Goal: Task Accomplishment & Management: Manage account settings

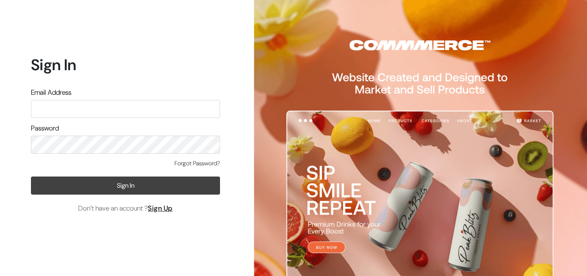
type input "annamsfoods@gmail.com"
click at [111, 190] on button "Sign In" at bounding box center [125, 185] width 189 height 18
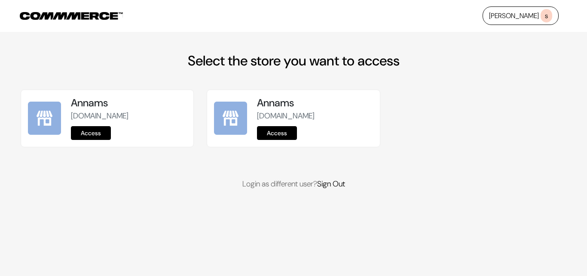
click at [81, 134] on link "Access" at bounding box center [91, 133] width 40 height 14
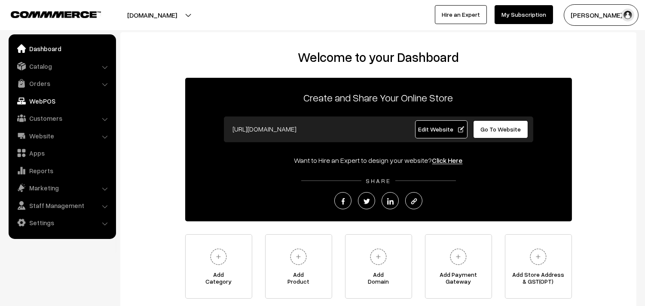
click at [52, 98] on link "WebPOS" at bounding box center [62, 100] width 102 height 15
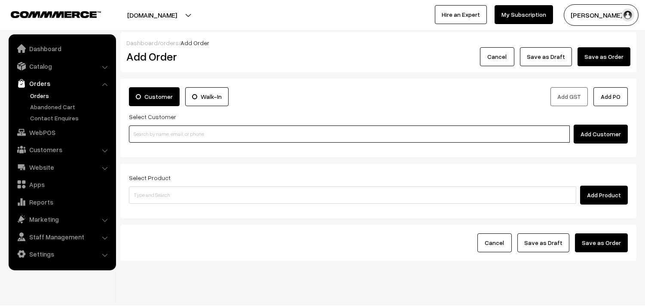
click at [170, 131] on input at bounding box center [349, 134] width 441 height 17
paste input "9840783071"
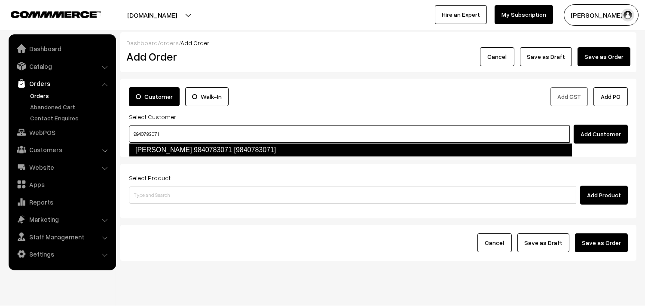
click at [160, 152] on link "Nagalakshmi 9840783071 [9840783071]" at bounding box center [351, 150] width 444 height 14
type input "9840783071"
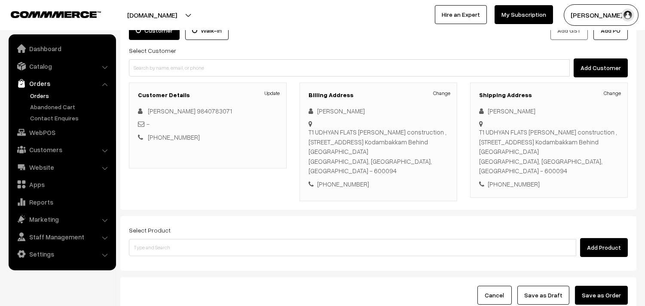
scroll to position [127, 0]
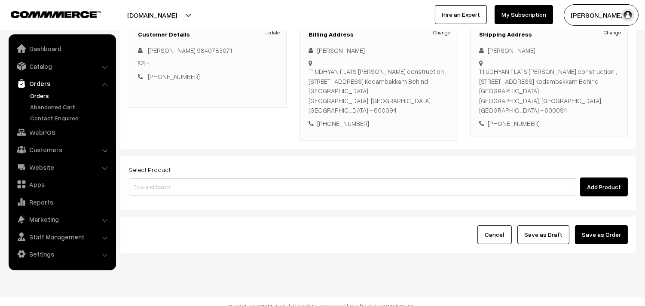
drag, startPoint x: 175, startPoint y: 165, endPoint x: 178, endPoint y: 169, distance: 5.4
click at [176, 166] on div "Select Product Add Product" at bounding box center [378, 180] width 499 height 32
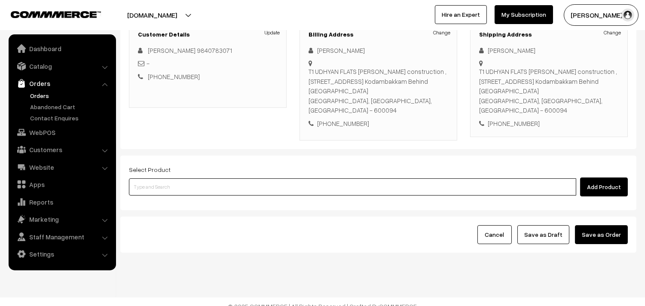
click at [180, 178] on input at bounding box center [353, 186] width 448 height 17
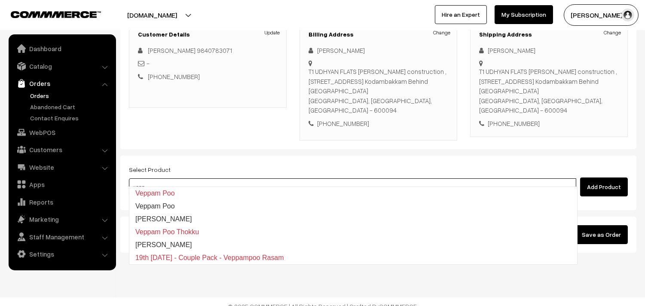
type input "vepp"
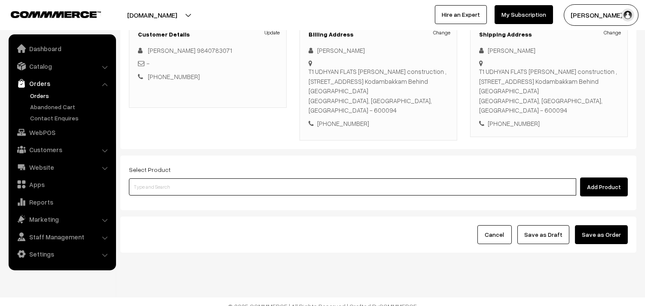
drag, startPoint x: 220, startPoint y: 177, endPoint x: 220, endPoint y: 160, distance: 16.8
click at [220, 178] on input at bounding box center [353, 186] width 448 height 17
type input "veppam"
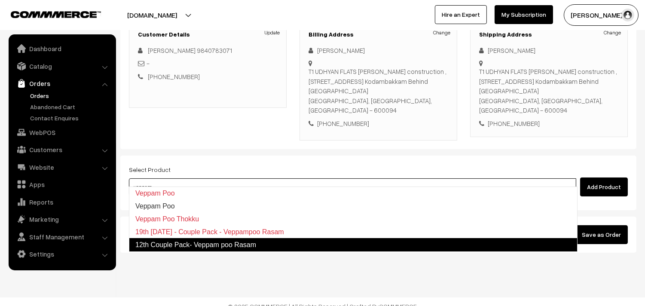
click at [243, 241] on link "12th Couple Pack- Veppam poo Rasam" at bounding box center [353, 245] width 449 height 14
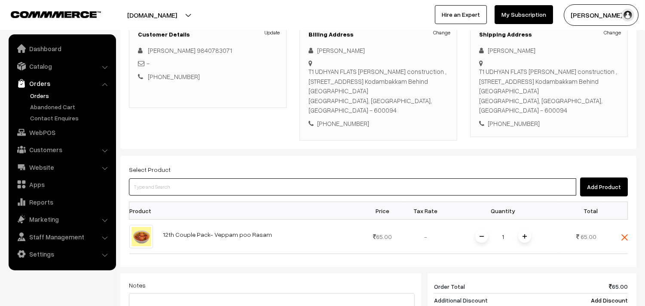
click at [186, 178] on input at bounding box center [353, 186] width 448 height 17
type input "vazhai"
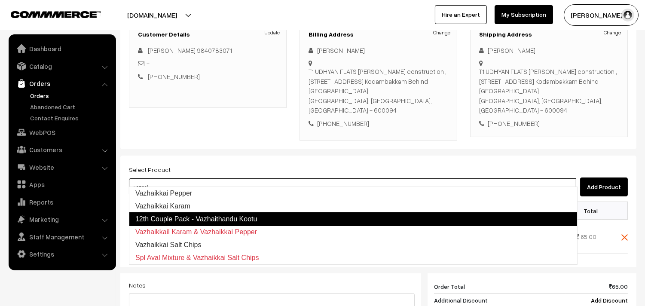
click at [205, 220] on link "12th Couple Pack - Vazhaithandu Kootu" at bounding box center [353, 219] width 449 height 14
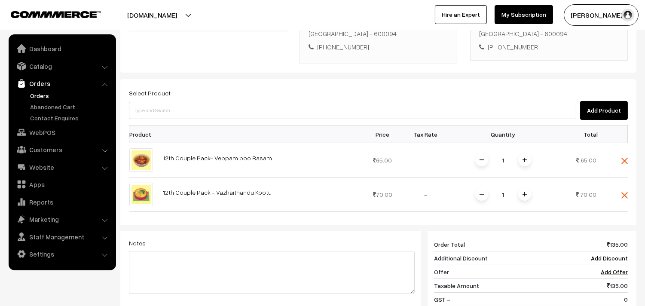
scroll to position [318, 0]
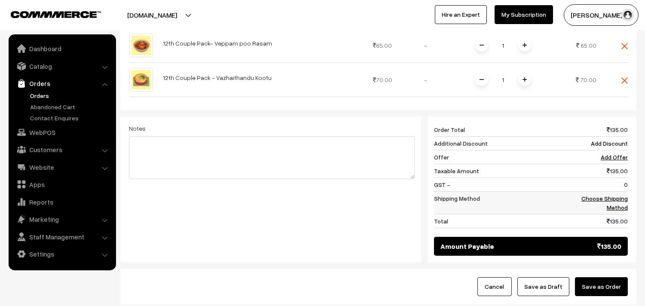
click at [607, 195] on link "Choose Shipping Method" at bounding box center [605, 203] width 46 height 16
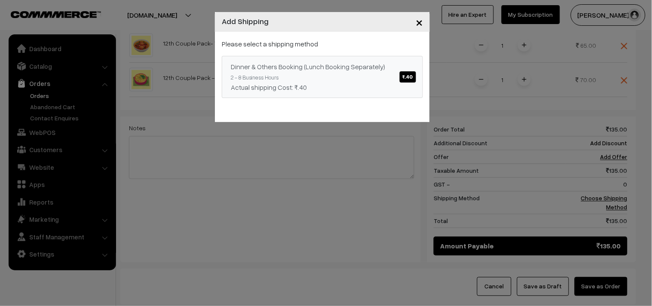
drag, startPoint x: 405, startPoint y: 67, endPoint x: 416, endPoint y: 77, distance: 15.5
click at [403, 67] on div "Dinner & Others Booking (Lunch Booking Separately) ₹.40" at bounding box center [322, 66] width 183 height 10
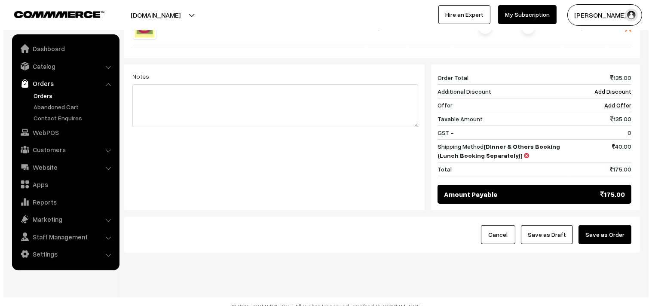
scroll to position [371, 0]
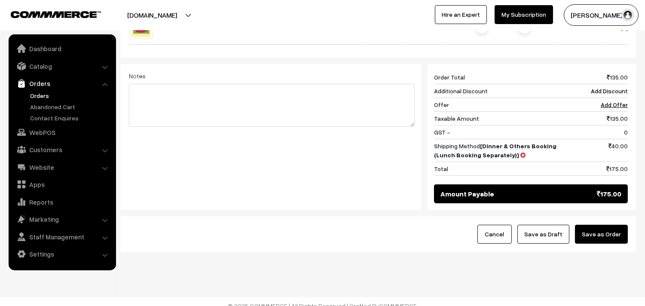
click at [610, 236] on div "Cancel Save as Draft Save as Order" at bounding box center [378, 234] width 516 height 36
click at [607, 227] on button "Save as Order" at bounding box center [601, 234] width 53 height 19
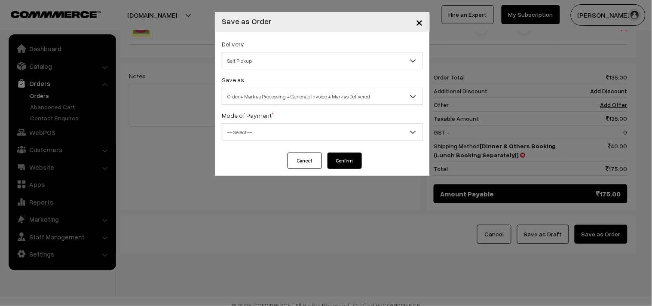
click at [252, 68] on span "Self Pickup" at bounding box center [322, 60] width 200 height 15
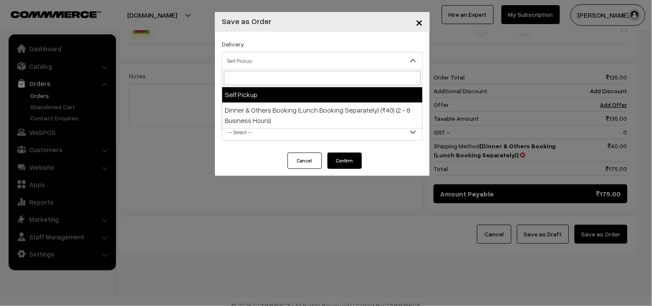
select select "DOB1"
select select "3"
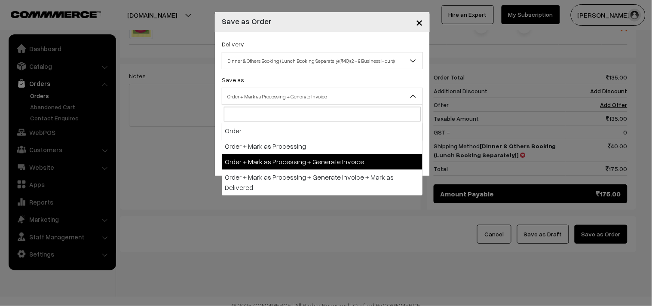
click at [283, 97] on span "Order + Mark as Processing + Generate Invoice" at bounding box center [322, 96] width 200 height 15
drag, startPoint x: 299, startPoint y: 157, endPoint x: 283, endPoint y: 147, distance: 19.6
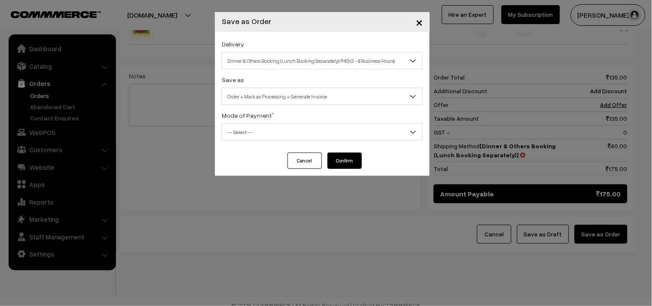
click at [267, 134] on span "-- Select --" at bounding box center [322, 132] width 200 height 15
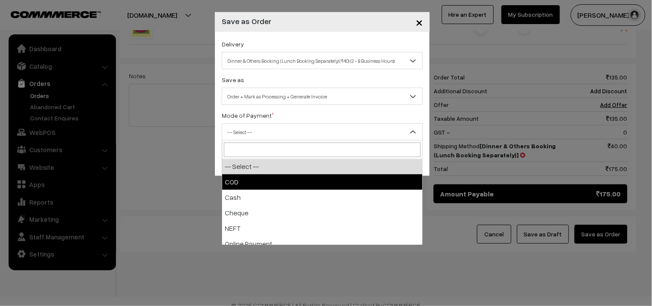
drag, startPoint x: 251, startPoint y: 178, endPoint x: 351, endPoint y: 178, distance: 100.6
select select "1"
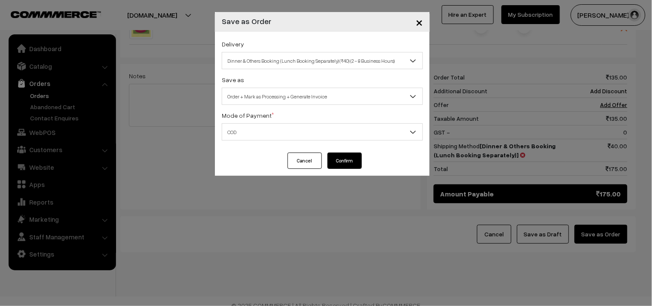
click at [355, 160] on button "Confirm" at bounding box center [345, 161] width 34 height 16
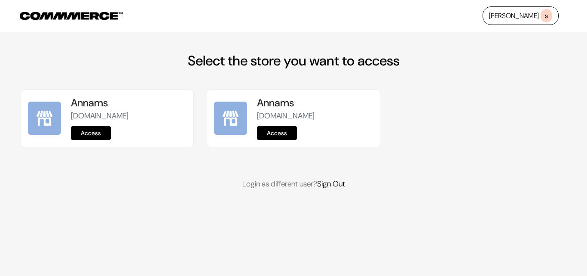
click at [85, 127] on link "Access" at bounding box center [91, 133] width 40 height 14
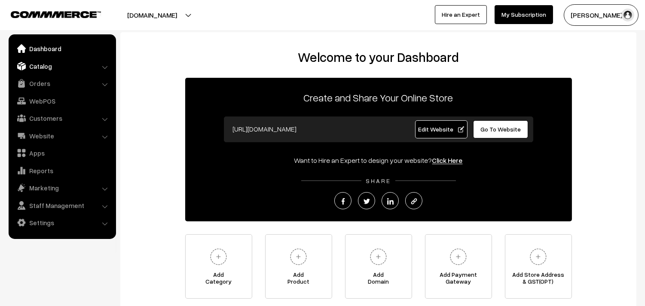
click at [48, 67] on link "Catalog" at bounding box center [62, 65] width 102 height 15
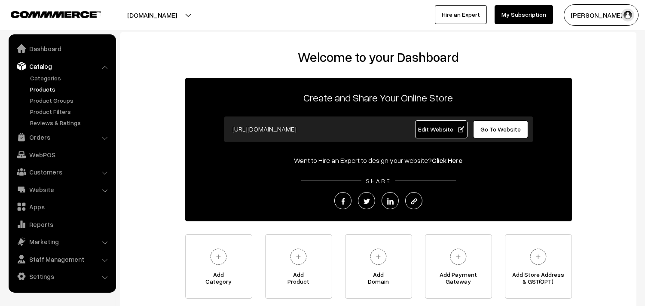
click at [46, 90] on link "Products" at bounding box center [70, 89] width 85 height 9
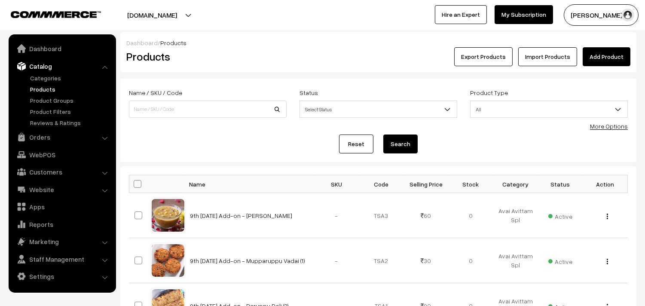
click at [602, 124] on link "More Options" at bounding box center [609, 126] width 38 height 7
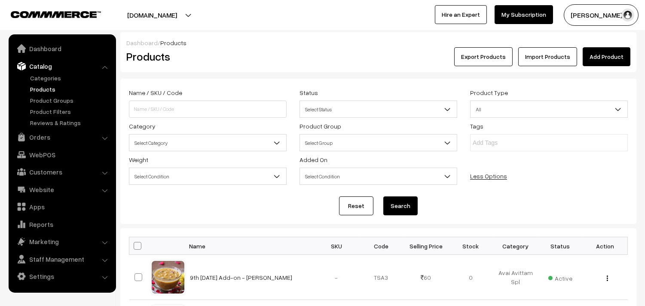
click at [139, 142] on span "Select Category" at bounding box center [207, 142] width 157 height 15
select select "91"
click at [409, 202] on button "Search" at bounding box center [401, 206] width 34 height 19
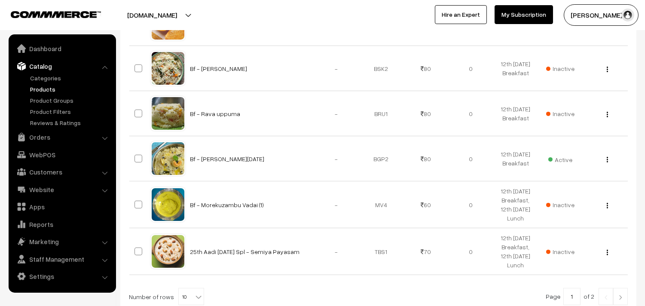
scroll to position [514, 0]
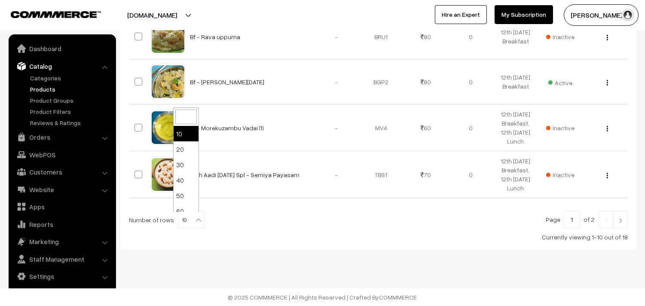
click at [194, 221] on b at bounding box center [198, 220] width 9 height 9
select select "100"
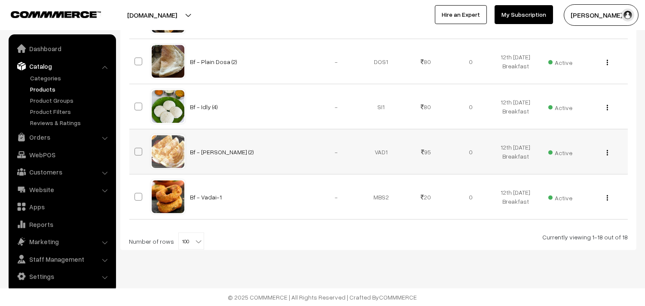
scroll to position [859, 0]
drag, startPoint x: 608, startPoint y: 108, endPoint x: 588, endPoint y: 117, distance: 22.1
click at [608, 109] on img "button" at bounding box center [607, 108] width 1 height 6
click at [566, 134] on link "Edit" at bounding box center [569, 138] width 73 height 19
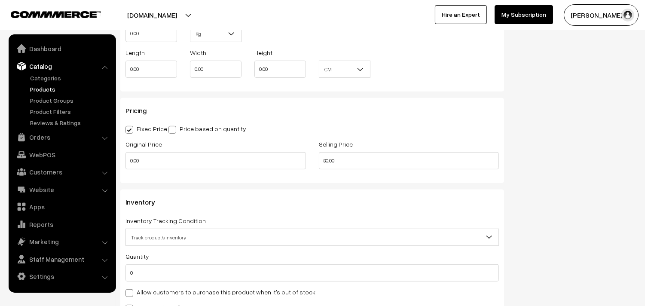
scroll to position [860, 0]
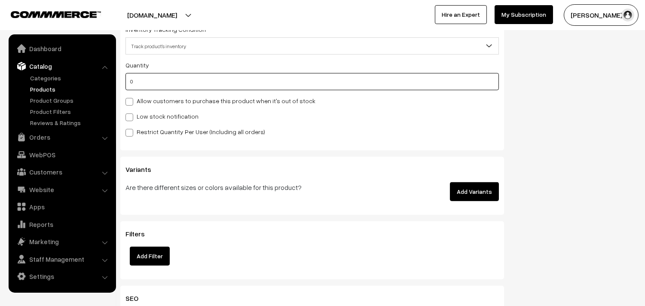
drag, startPoint x: 148, startPoint y: 84, endPoint x: 78, endPoint y: 69, distance: 70.8
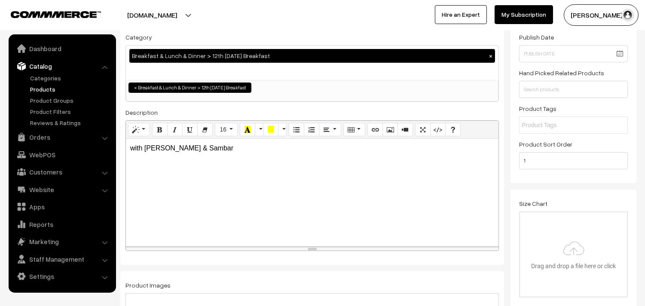
scroll to position [0, 0]
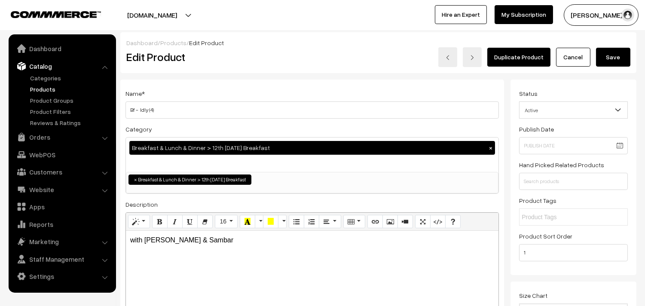
type input "1"
click at [607, 63] on button "Save" at bounding box center [613, 57] width 34 height 19
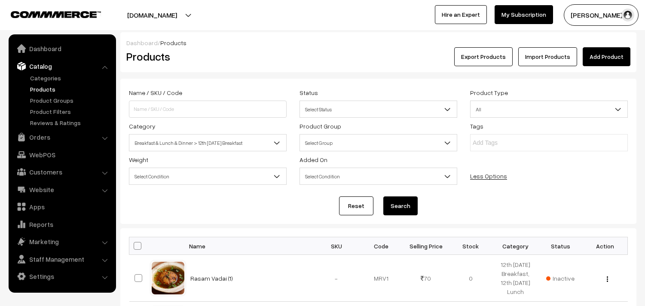
click at [177, 109] on input at bounding box center [208, 109] width 158 height 17
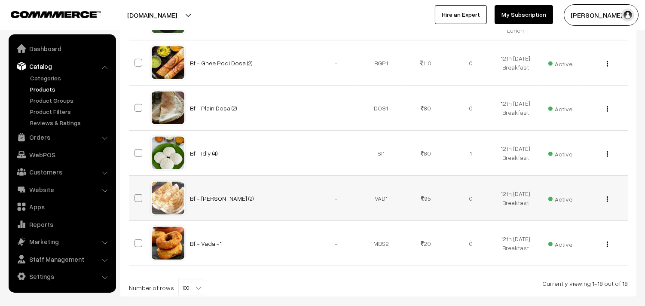
scroll to position [859, 0]
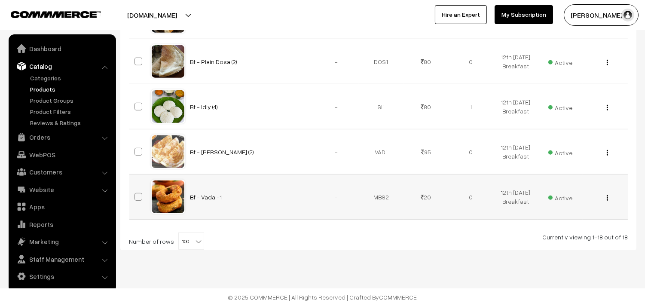
type input "ada"
click at [607, 197] on button "button" at bounding box center [608, 197] width 2 height 7
click at [551, 226] on link "Edit" at bounding box center [569, 229] width 73 height 19
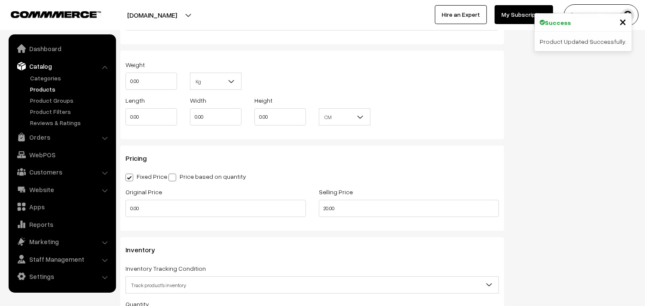
scroll to position [812, 0]
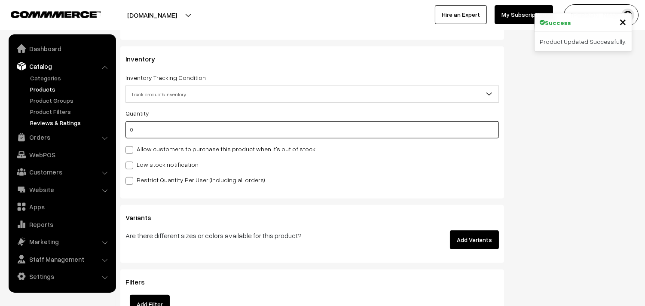
drag, startPoint x: 123, startPoint y: 125, endPoint x: 75, endPoint y: 120, distance: 48.8
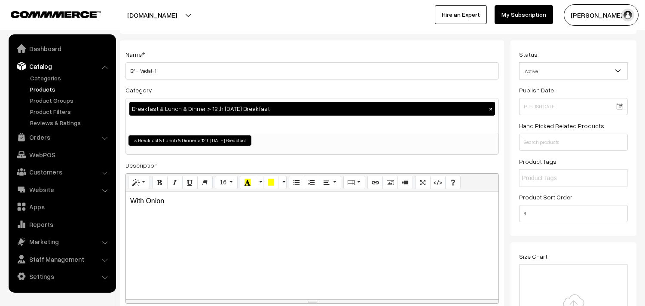
scroll to position [0, 0]
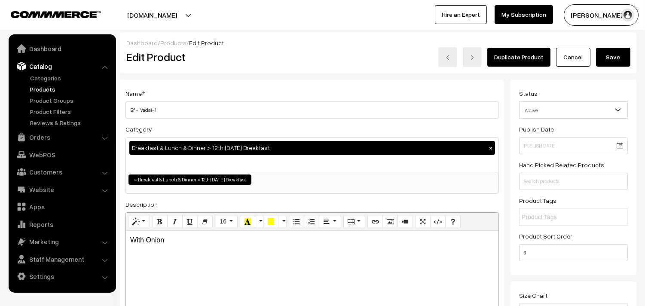
type input "1"
click at [621, 52] on button "Save" at bounding box center [613, 57] width 34 height 19
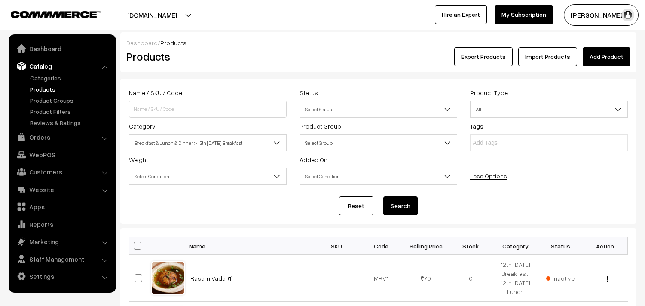
click at [173, 145] on span "Breakfast & Lunch & Dinner > 12th [DATE] Breakfast" at bounding box center [207, 142] width 157 height 15
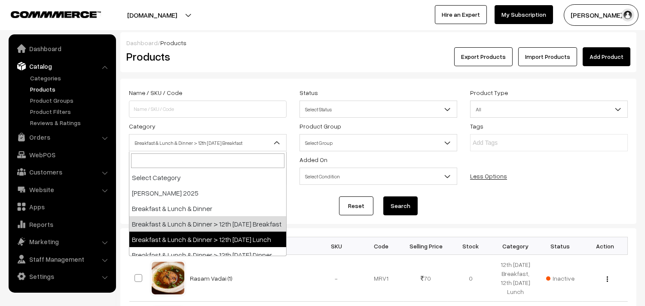
select select "95"
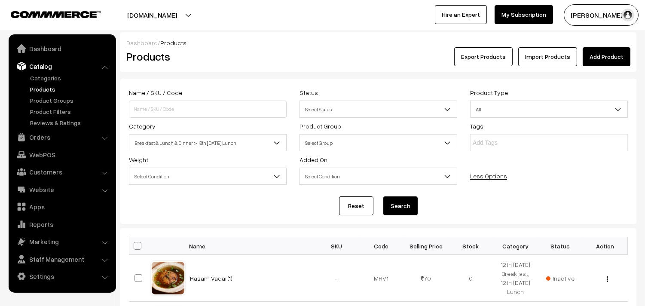
drag, startPoint x: 399, startPoint y: 213, endPoint x: 368, endPoint y: 165, distance: 57.5
click at [399, 212] on button "Search" at bounding box center [401, 206] width 34 height 19
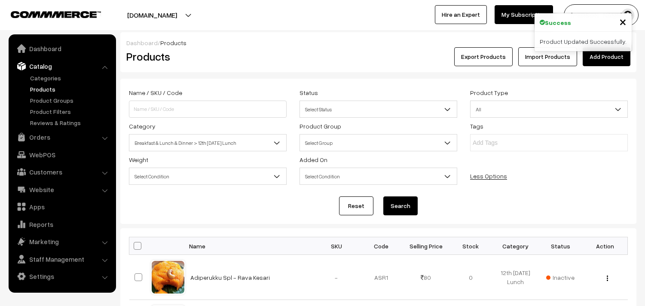
scroll to position [514, 0]
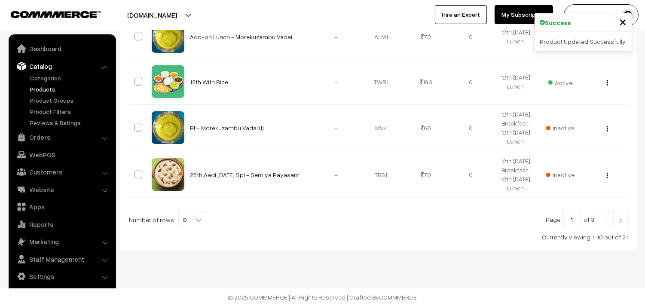
click at [185, 221] on span "10" at bounding box center [191, 220] width 25 height 17
select select "100"
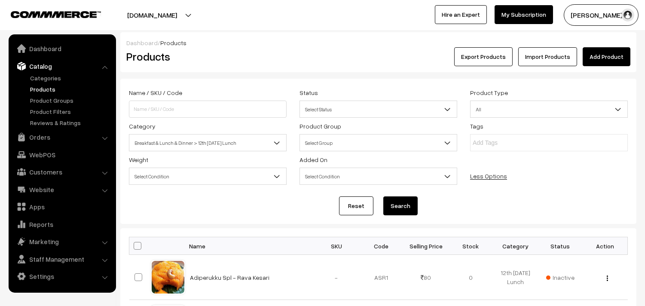
click at [135, 247] on span at bounding box center [138, 246] width 8 height 8
click at [135, 247] on input "checkbox" at bounding box center [132, 246] width 6 height 6
checkbox input "true"
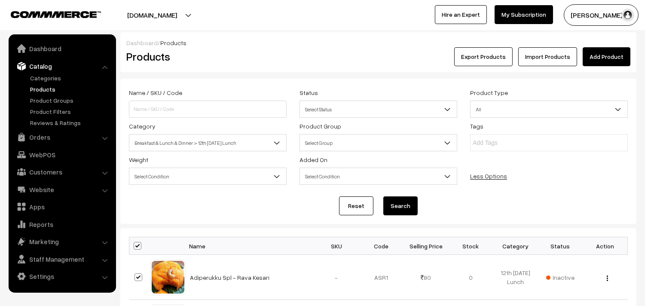
checkbox input "true"
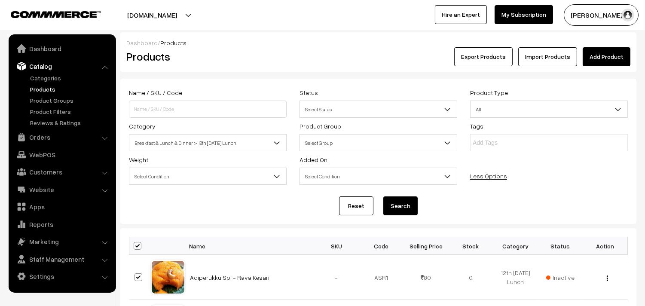
checkbox input "true"
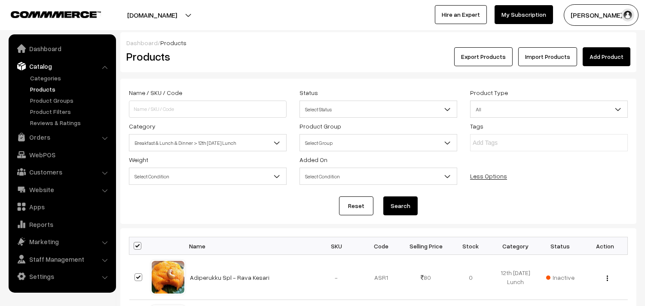
checkbox input "true"
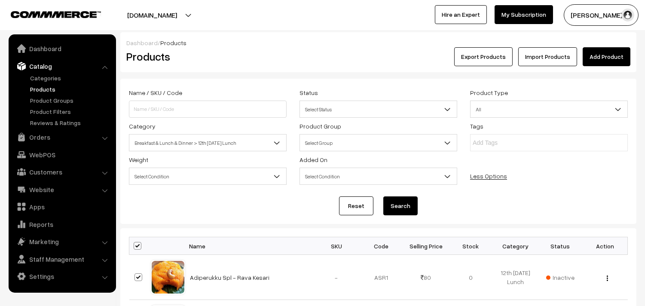
checkbox input "true"
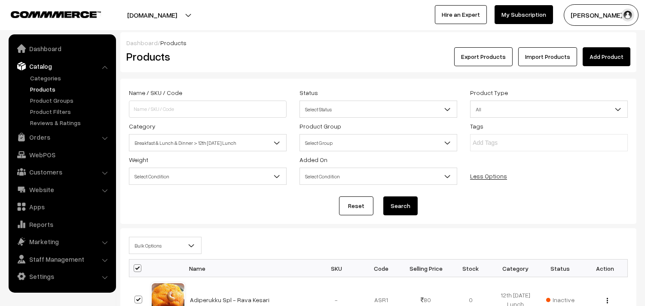
click at [147, 244] on span "Bulk Options" at bounding box center [165, 245] width 72 height 15
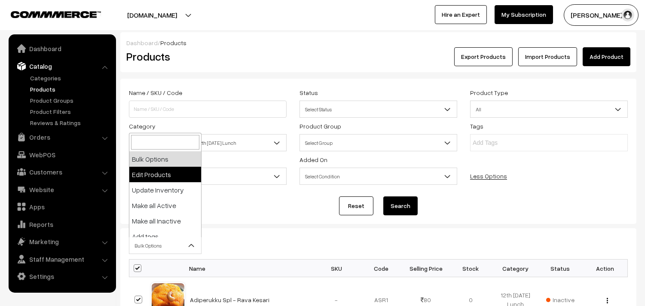
select select "editProduct"
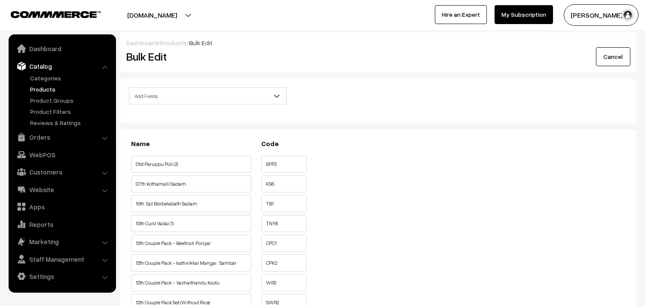
click at [165, 95] on span "Add Fields" at bounding box center [207, 96] width 157 height 15
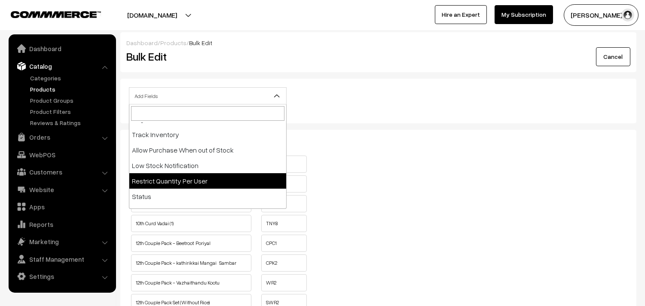
scroll to position [143, 0]
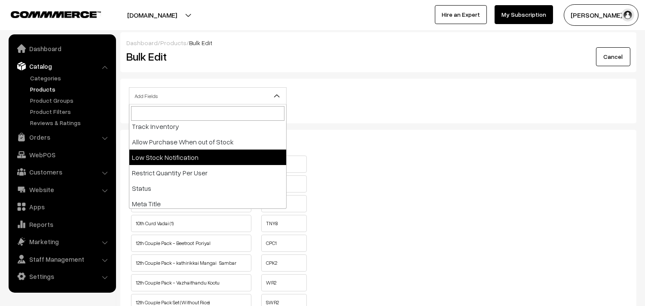
select select "allow-purchase"
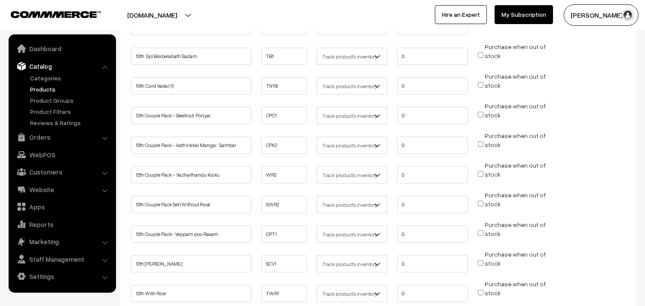
scroll to position [239, 0]
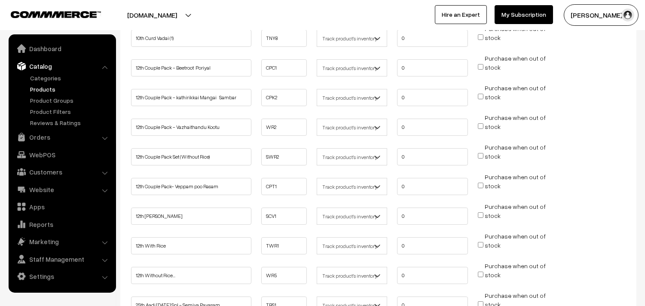
click at [479, 64] on input "Purchase when out of stock" at bounding box center [481, 67] width 6 height 6
checkbox input "true"
click at [480, 94] on input "Purchase when out of stock" at bounding box center [481, 97] width 6 height 6
checkbox input "true"
click at [482, 124] on input "Purchase when out of stock" at bounding box center [481, 126] width 6 height 6
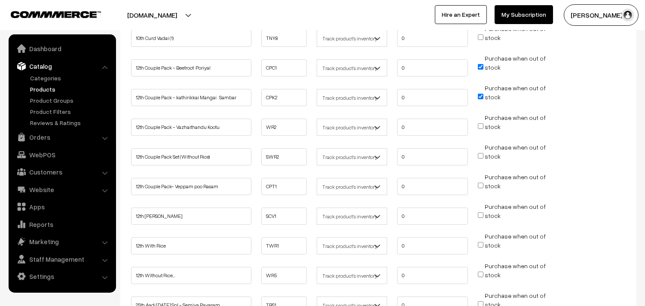
checkbox input "true"
click at [480, 155] on input "Purchase when out of stock" at bounding box center [481, 156] width 6 height 6
checkbox input "true"
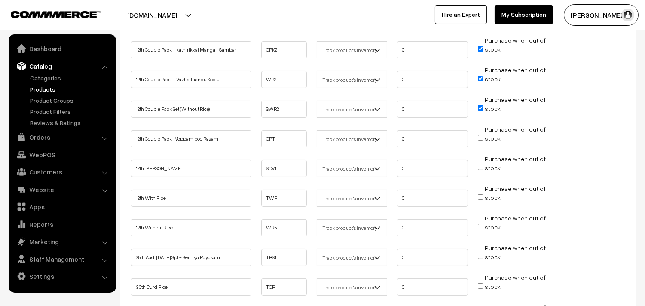
click at [481, 138] on input "Purchase when out of stock" at bounding box center [481, 138] width 6 height 6
checkbox input "true"
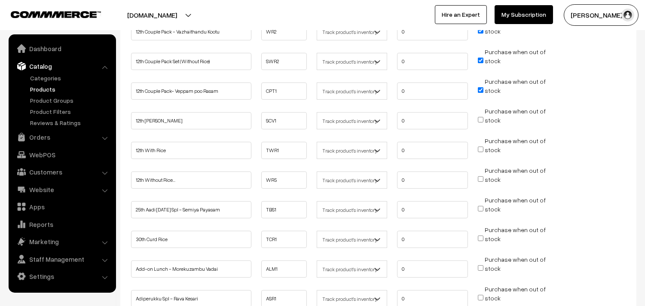
click at [481, 117] on input "Purchase when out of stock" at bounding box center [481, 120] width 6 height 6
checkbox input "true"
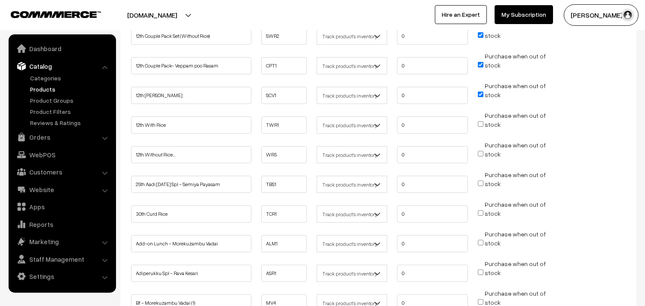
scroll to position [382, 0]
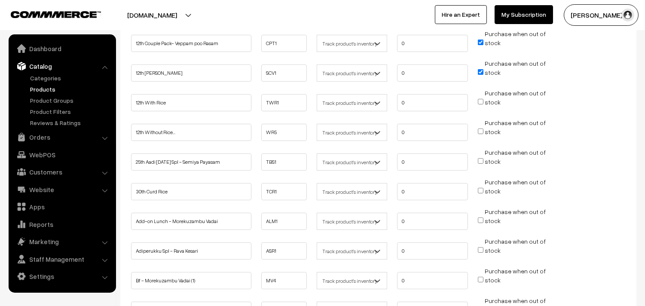
click at [479, 99] on input "Purchase when out of stock" at bounding box center [481, 102] width 6 height 6
checkbox input "true"
click at [480, 129] on input "Purchase when out of stock" at bounding box center [481, 132] width 6 height 6
checkbox input "true"
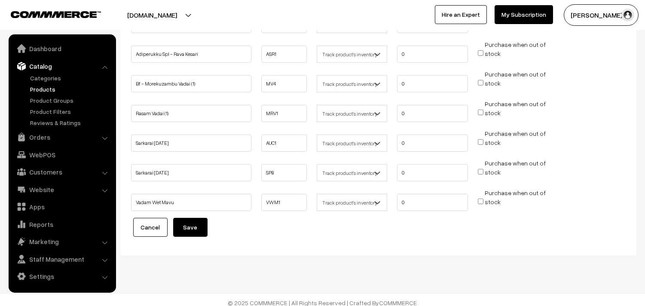
scroll to position [581, 0]
click at [195, 222] on button "Save" at bounding box center [190, 225] width 34 height 19
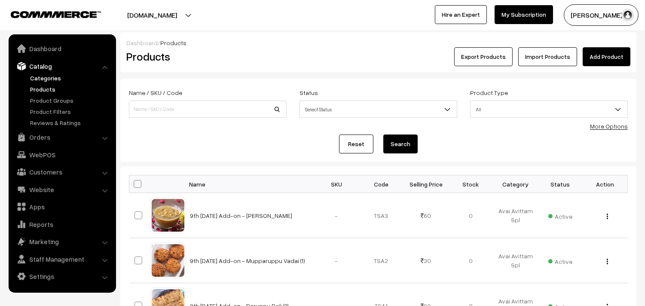
click at [49, 76] on link "Categories" at bounding box center [70, 78] width 85 height 9
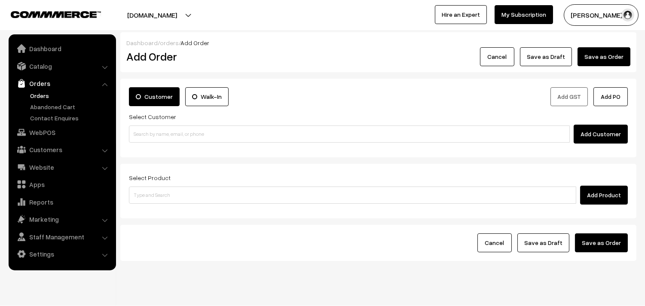
click at [45, 95] on link "Orders" at bounding box center [70, 95] width 85 height 9
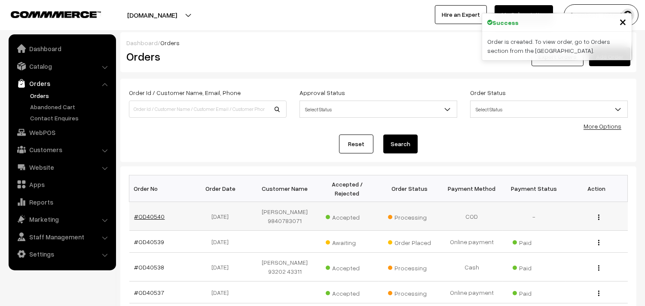
click at [151, 220] on link "#OD40540" at bounding box center [150, 216] width 31 height 7
click at [150, 217] on link "#OD40540" at bounding box center [150, 216] width 31 height 7
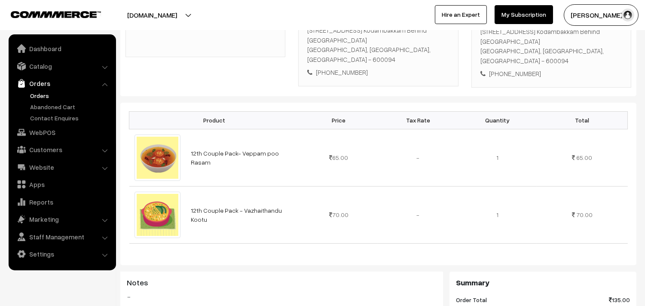
scroll to position [191, 0]
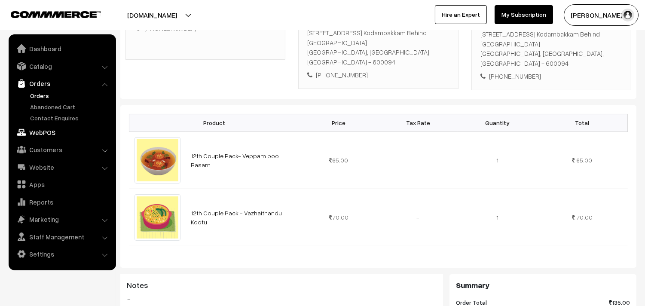
click at [43, 128] on link "WebPOS" at bounding box center [62, 132] width 102 height 15
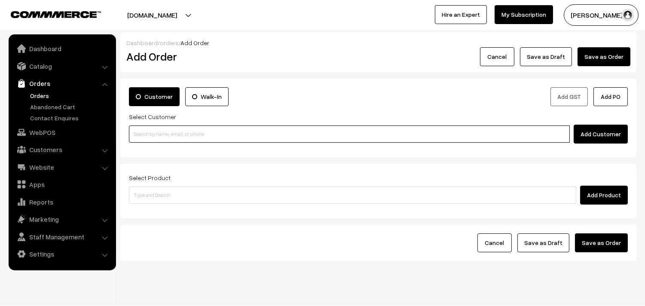
click at [153, 130] on input at bounding box center [349, 134] width 441 height 17
paste input "9444735565"
click at [148, 141] on input "9444735565" at bounding box center [349, 134] width 441 height 17
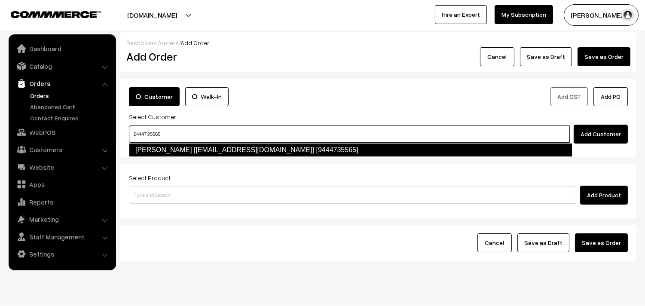
click at [153, 147] on link "[PERSON_NAME] [[EMAIL_ADDRESS][DOMAIN_NAME]] [9444735565]" at bounding box center [351, 150] width 444 height 14
type input "9444735565"
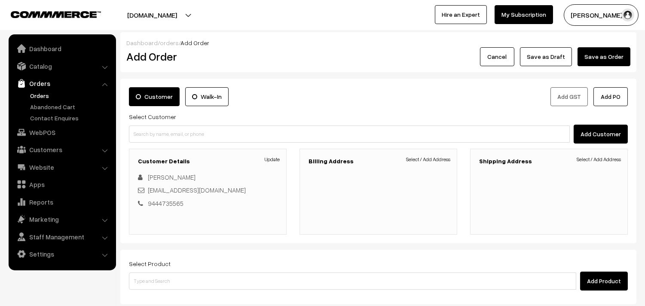
click at [447, 164] on h3 "Billing Address" at bounding box center [379, 161] width 140 height 7
click at [446, 158] on link "Select / Add Address" at bounding box center [428, 160] width 44 height 8
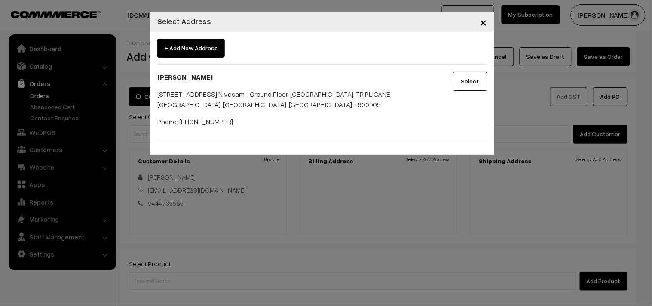
click at [473, 79] on button "Select" at bounding box center [470, 81] width 34 height 19
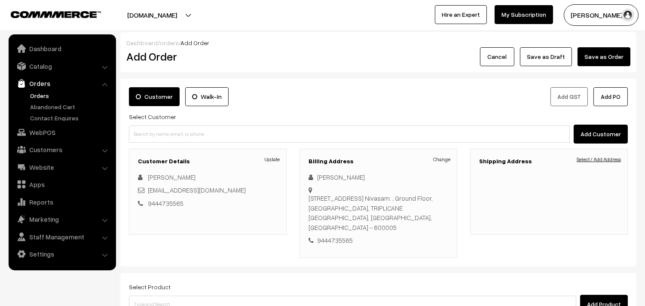
click at [593, 159] on link "Select / Add Address" at bounding box center [599, 160] width 44 height 8
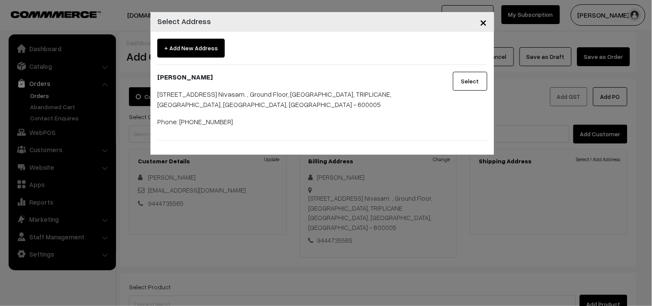
click at [467, 75] on button "Select" at bounding box center [470, 81] width 34 height 19
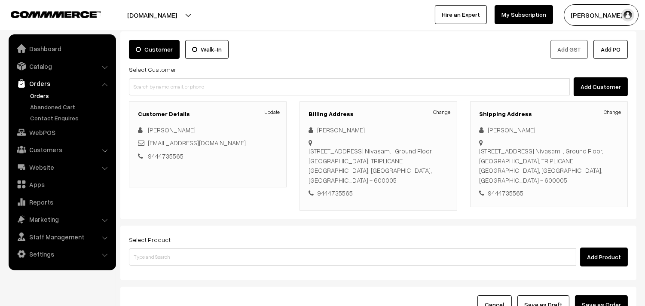
scroll to position [48, 0]
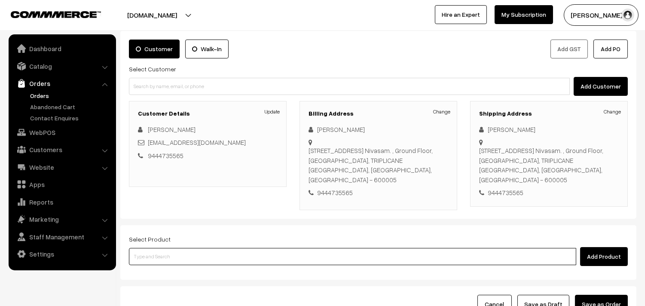
click at [160, 248] on input at bounding box center [353, 256] width 448 height 17
type input "veppam"
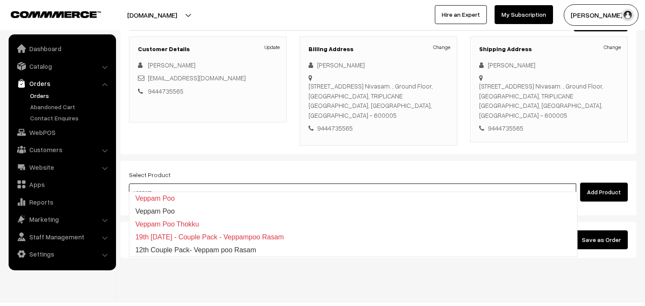
scroll to position [117, 0]
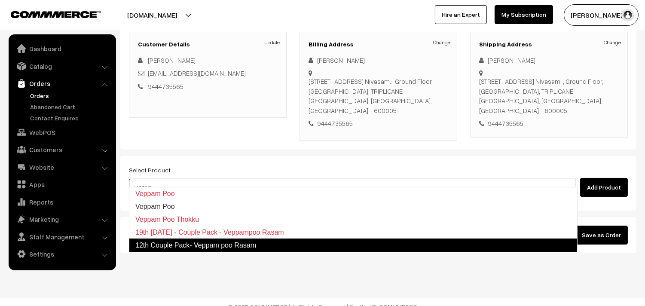
click at [180, 239] on link "12th Couple Pack- Veppam poo Rasam" at bounding box center [353, 246] width 449 height 14
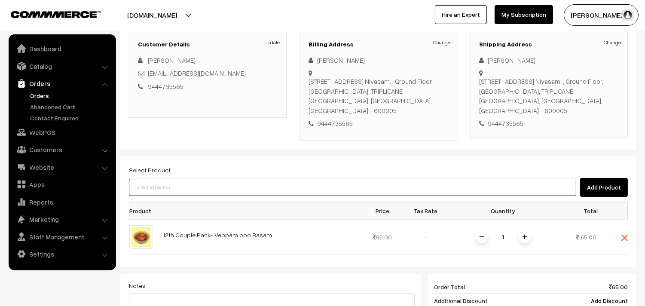
click at [166, 181] on input at bounding box center [353, 187] width 448 height 17
type input "vazhai"
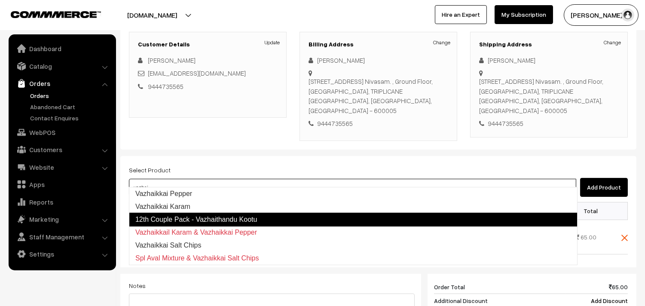
click at [202, 220] on link "12th Couple Pack - Vazhaithandu Kootu" at bounding box center [353, 220] width 449 height 14
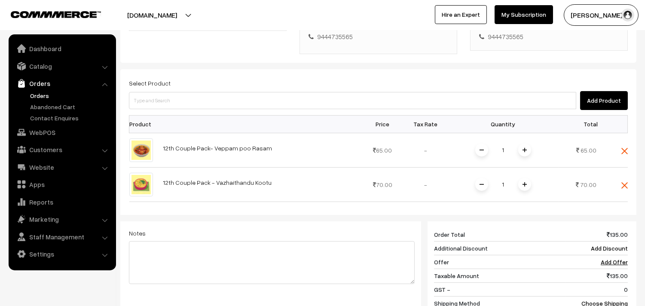
scroll to position [308, 0]
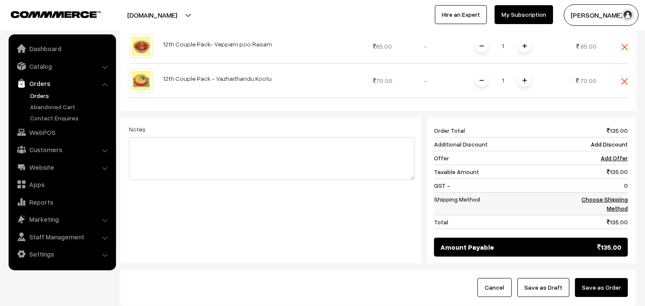
click at [618, 196] on link "Choose Shipping Method" at bounding box center [605, 204] width 46 height 16
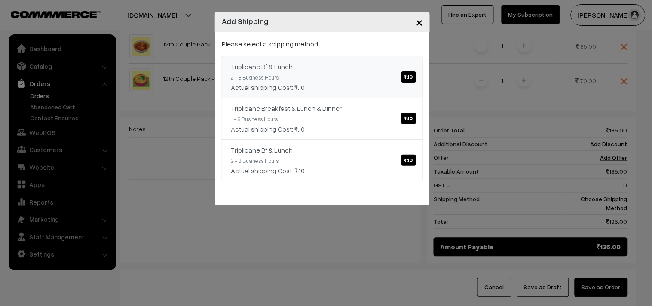
click at [413, 78] on span "₹.10" at bounding box center [409, 76] width 15 height 11
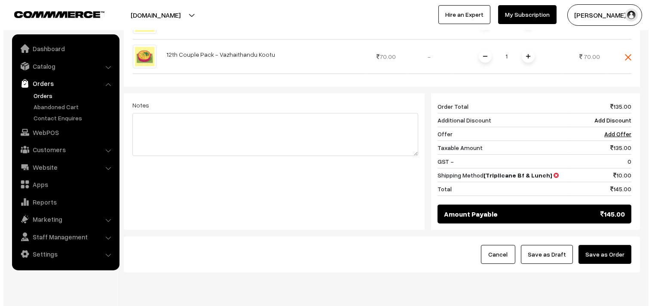
scroll to position [352, 0]
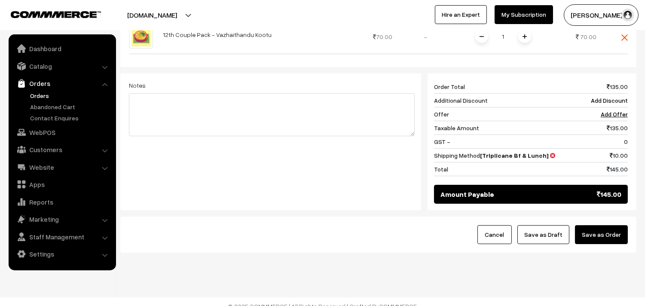
click at [601, 225] on button "Save as Order" at bounding box center [601, 234] width 53 height 19
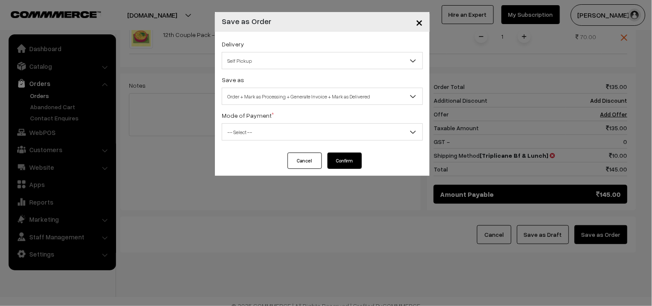
click at [304, 67] on span "Self Pickup" at bounding box center [322, 60] width 200 height 15
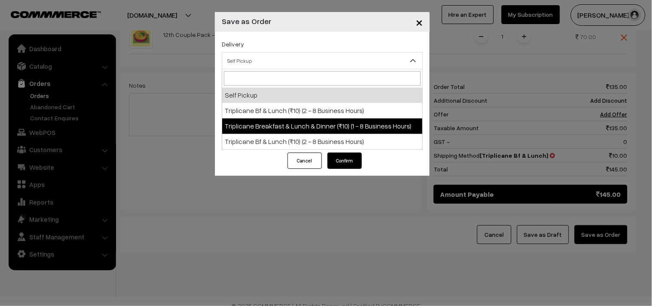
select select "TBL1"
select select "3"
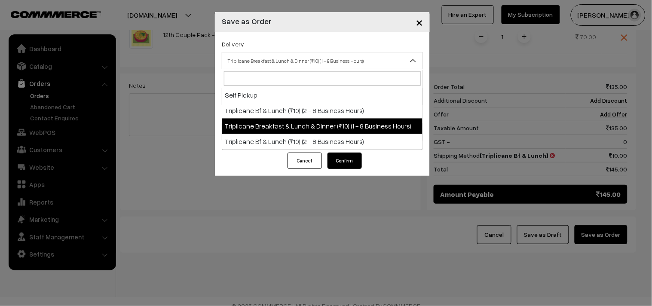
click at [290, 65] on span "Triplicane Breakfast & Lunch & Dinner (₹10) (1 - 8 Business Hours)" at bounding box center [322, 60] width 200 height 15
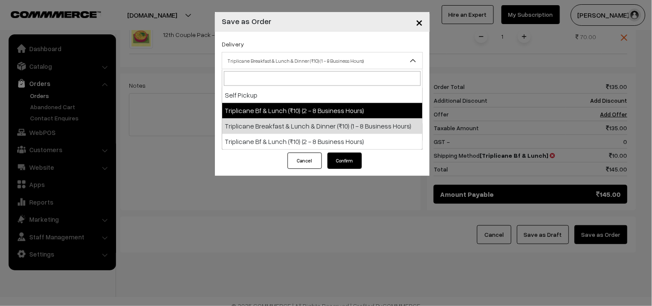
select select "TO1"
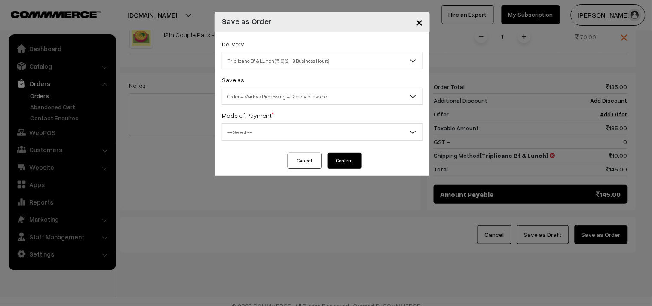
click at [277, 105] on div "Delivery Self Pickup Triplicane Bf & Lunch (₹10) (2 - 8 Business Hours) Triplic…" at bounding box center [322, 92] width 215 height 121
click at [299, 106] on div "Delivery Self Pickup Triplicane Bf & Lunch (₹10) (2 - 8 Business Hours) Triplic…" at bounding box center [322, 92] width 215 height 121
click at [302, 100] on span "Order + Mark as Processing + Generate Invoice" at bounding box center [322, 96] width 200 height 15
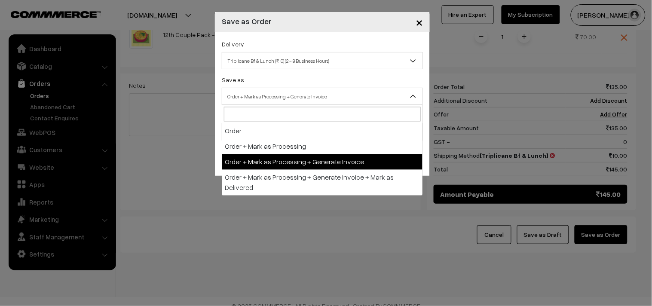
drag, startPoint x: 310, startPoint y: 155, endPoint x: 301, endPoint y: 148, distance: 10.8
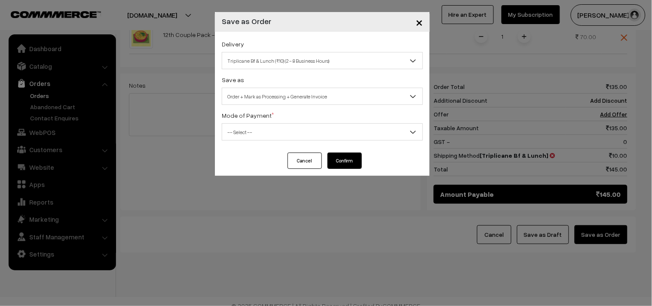
click at [261, 128] on span "-- Select --" at bounding box center [322, 132] width 200 height 15
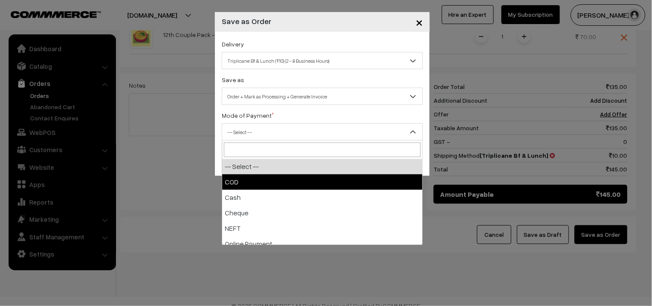
select select "1"
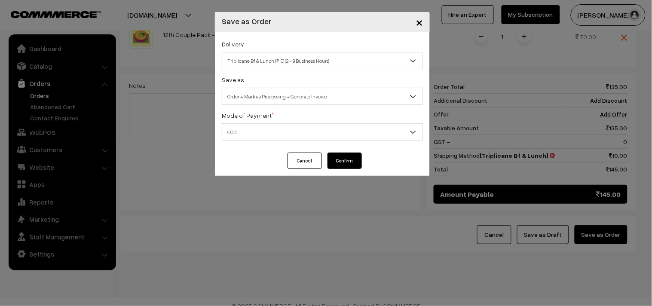
click at [345, 168] on button "Confirm" at bounding box center [345, 161] width 34 height 16
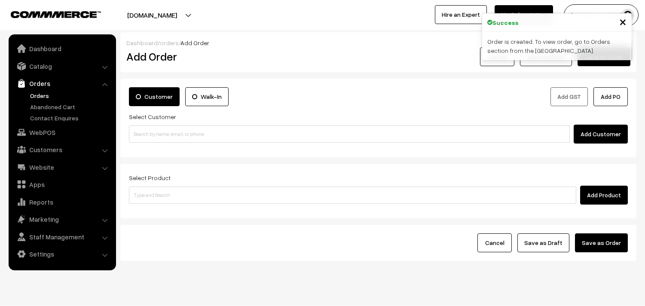
click at [36, 93] on link "Orders" at bounding box center [70, 95] width 85 height 9
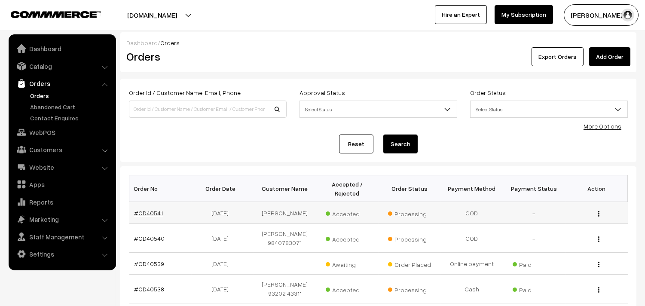
click at [136, 212] on link "#OD40541" at bounding box center [149, 212] width 29 height 7
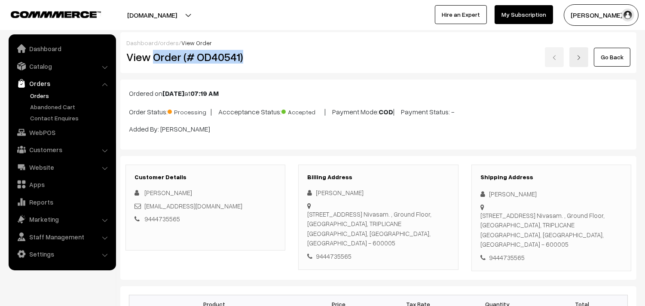
click at [36, 99] on link "Orders" at bounding box center [70, 95] width 85 height 9
click at [36, 97] on link "Orders" at bounding box center [70, 95] width 85 height 9
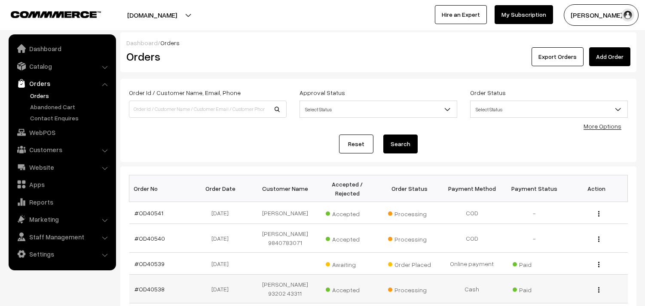
scroll to position [143, 0]
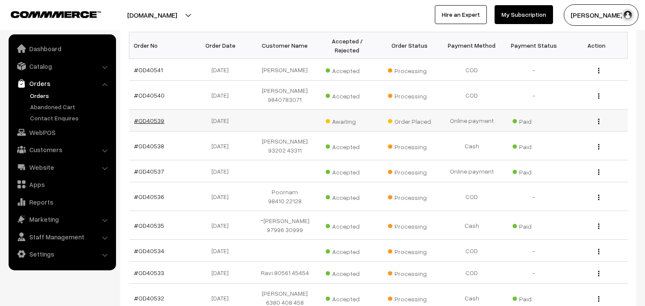
click at [162, 122] on link "#OD40539" at bounding box center [150, 120] width 30 height 7
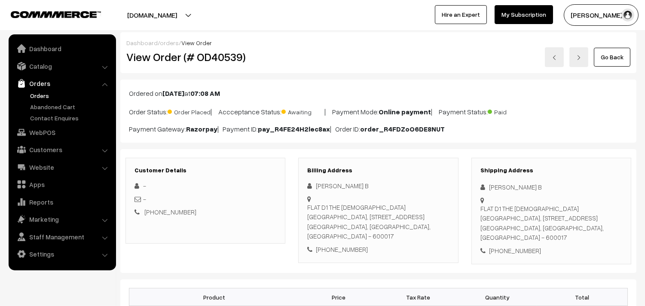
click at [616, 52] on link "Go Back" at bounding box center [612, 57] width 37 height 19
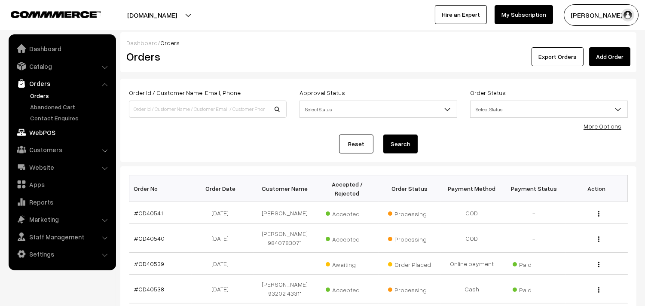
click at [44, 136] on link "WebPOS" at bounding box center [62, 132] width 102 height 15
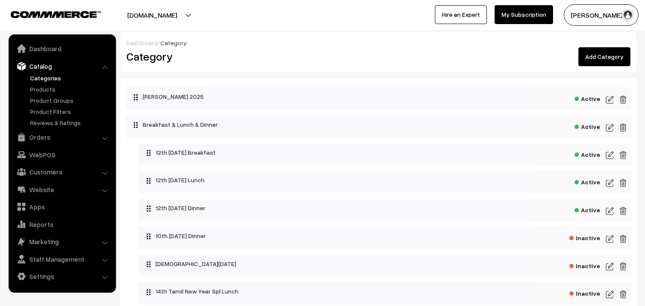
click at [40, 92] on link "Products" at bounding box center [70, 89] width 85 height 9
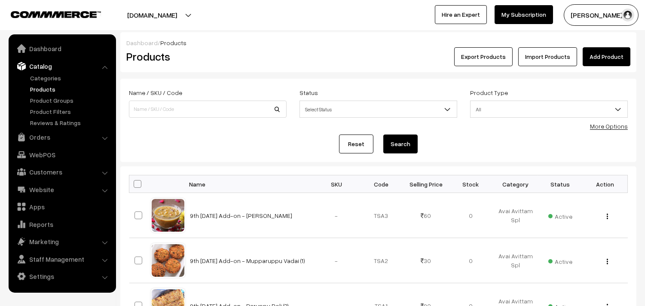
click at [609, 128] on link "More Options" at bounding box center [609, 126] width 38 height 7
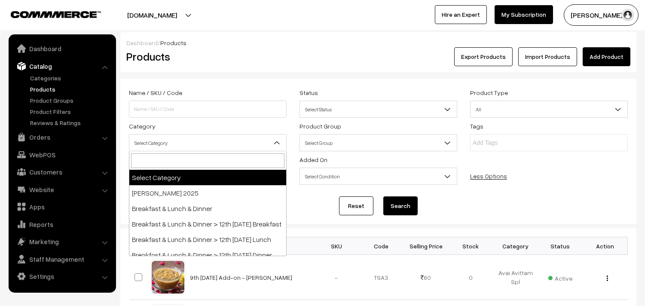
click at [154, 143] on span "Select Category" at bounding box center [207, 142] width 157 height 15
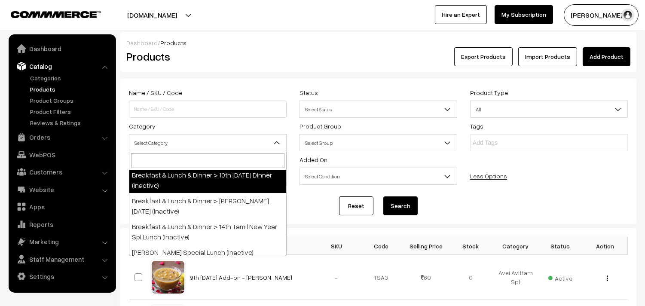
scroll to position [48, 0]
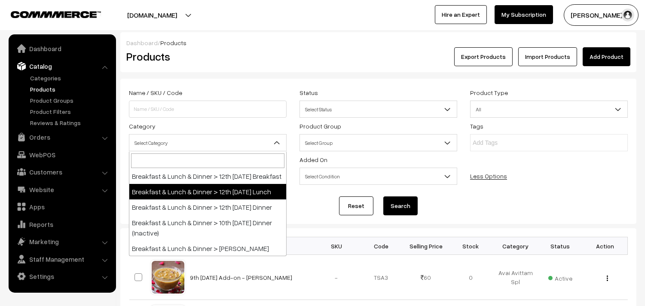
select select "95"
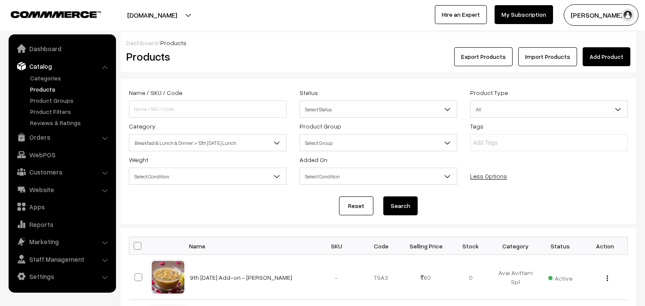
click at [400, 208] on button "Search" at bounding box center [401, 206] width 34 height 19
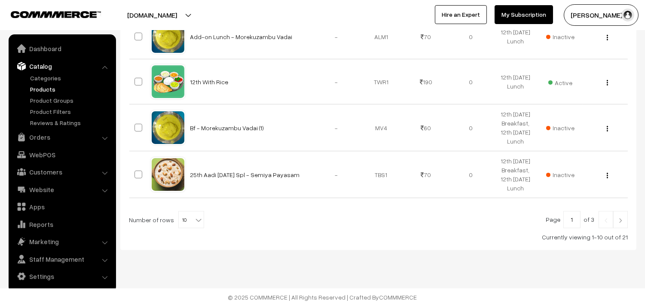
scroll to position [514, 0]
click at [194, 218] on b at bounding box center [198, 220] width 9 height 9
select select "90"
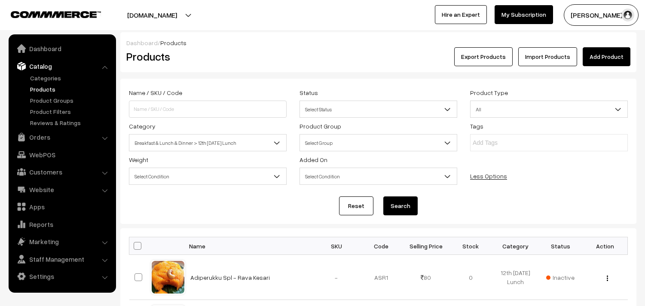
scroll to position [143, 0]
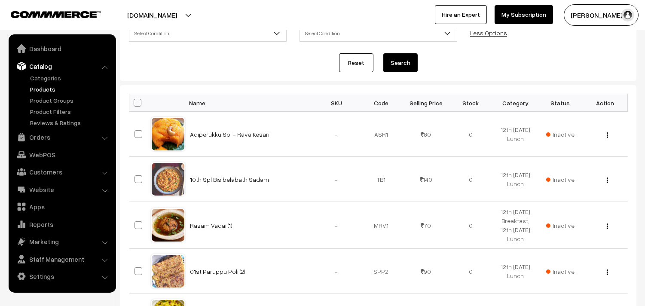
click at [135, 102] on span at bounding box center [138, 103] width 8 height 8
click at [135, 102] on input "checkbox" at bounding box center [132, 103] width 6 height 6
checkbox input "true"
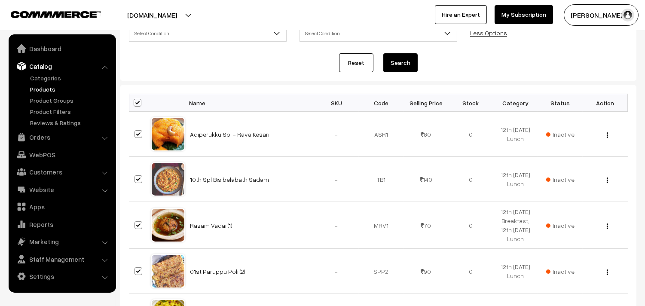
checkbox input "true"
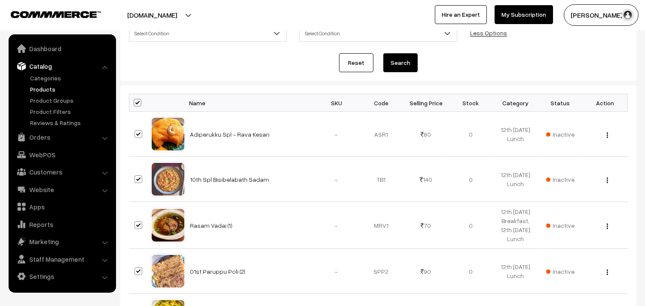
checkbox input "true"
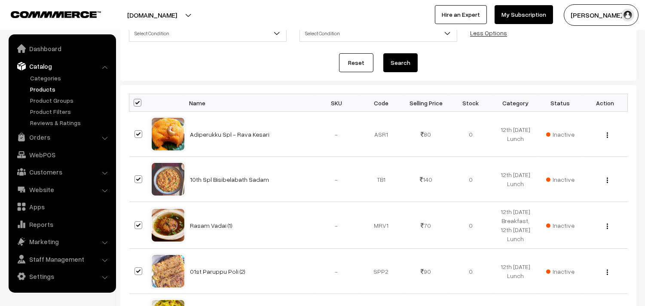
checkbox input "true"
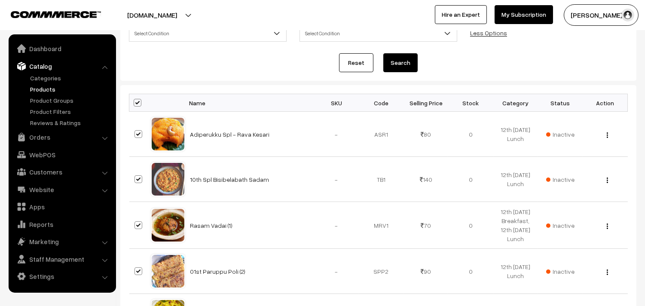
checkbox input "true"
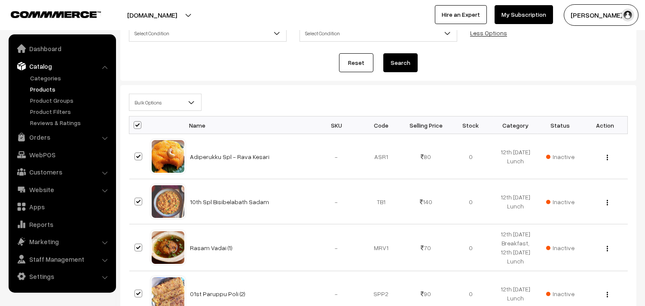
click at [149, 108] on span "Bulk Options" at bounding box center [165, 102] width 72 height 15
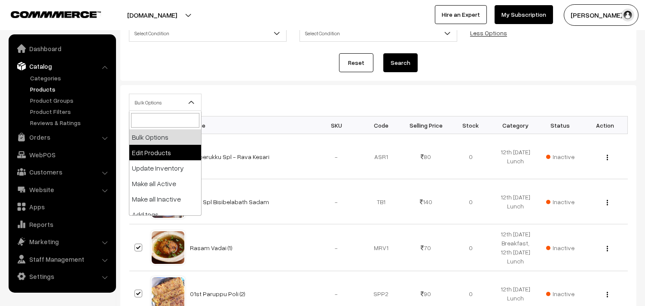
select select "editProduct"
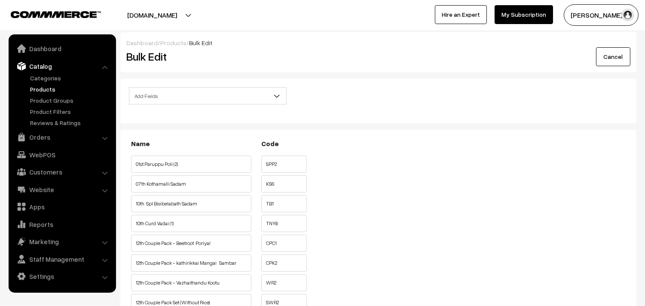
click at [181, 93] on span "Add Fields" at bounding box center [207, 96] width 157 height 15
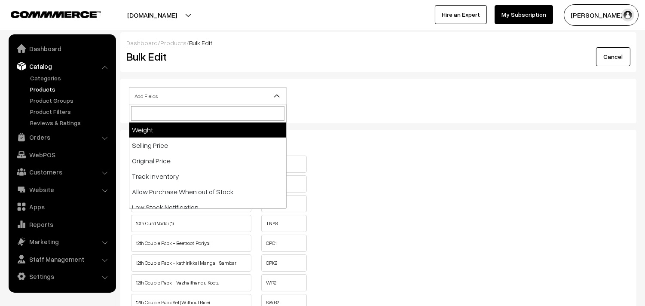
scroll to position [143, 0]
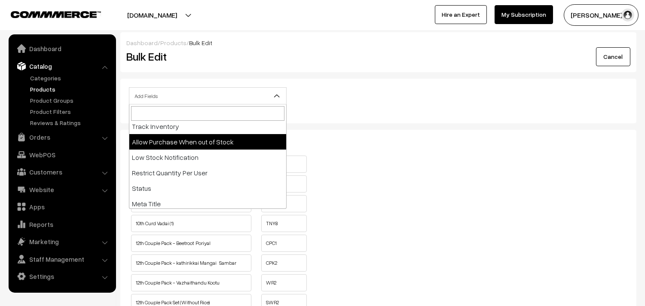
select select "allow-purchase"
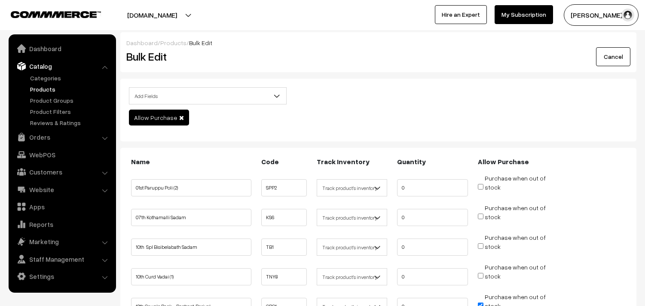
scroll to position [191, 0]
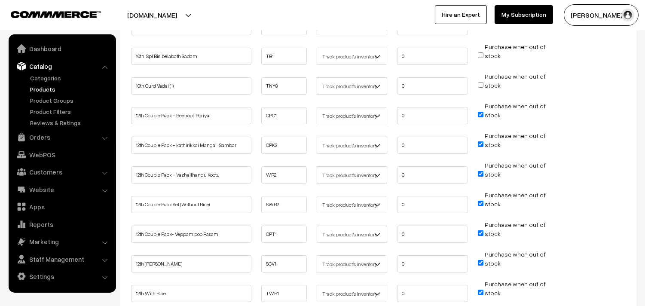
click at [483, 114] on input "Purchase when out of stock" at bounding box center [481, 115] width 6 height 6
checkbox input "false"
click at [481, 144] on input "Purchase when out of stock" at bounding box center [481, 144] width 6 height 6
checkbox input "false"
click at [479, 170] on span "Purchase when out of stock" at bounding box center [512, 174] width 68 height 9
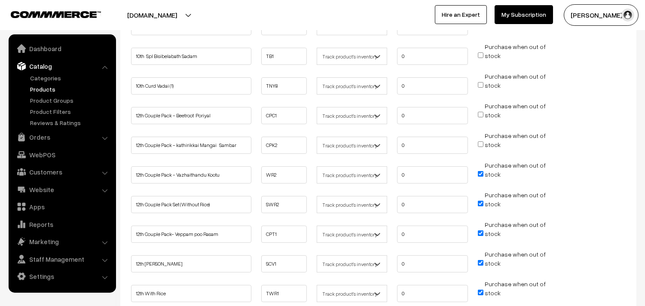
click at [480, 201] on input "Purchase when out of stock" at bounding box center [481, 204] width 6 height 6
checkbox input "false"
click at [478, 171] on li "Purchase when out of stock" at bounding box center [513, 172] width 75 height 22
click at [481, 233] on input "Purchase when out of stock" at bounding box center [481, 233] width 6 height 6
checkbox input "false"
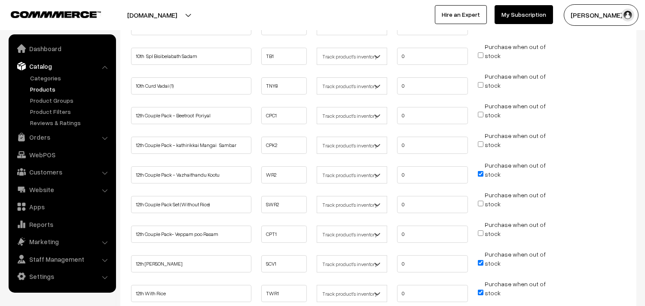
click at [480, 173] on input "Purchase when out of stock" at bounding box center [481, 174] width 6 height 6
checkbox input "false"
click at [484, 261] on span "Purchase when out of stock" at bounding box center [512, 263] width 68 height 9
click at [479, 290] on input "Purchase when out of stock" at bounding box center [481, 293] width 6 height 6
checkbox input "false"
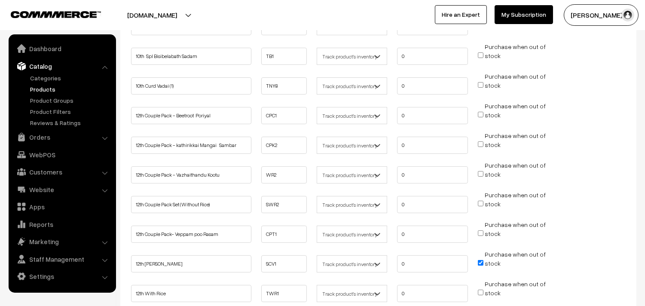
click at [479, 259] on span "Purchase when out of stock" at bounding box center [512, 263] width 68 height 9
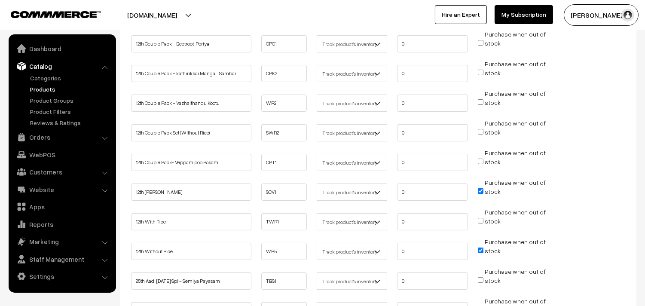
scroll to position [334, 0]
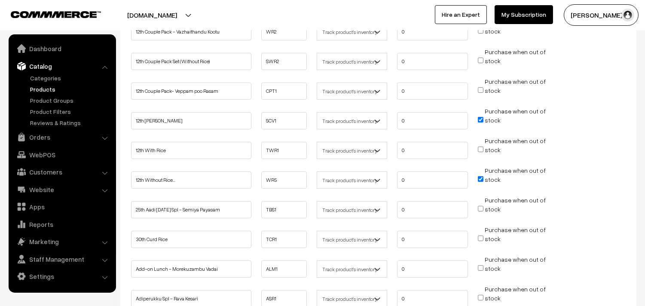
click at [479, 117] on input "Purchase when out of stock" at bounding box center [481, 120] width 6 height 6
checkbox input "false"
click at [483, 177] on input "Purchase when out of stock" at bounding box center [481, 179] width 6 height 6
checkbox input "false"
click at [480, 147] on input "Purchase when out of stock" at bounding box center [481, 150] width 6 height 6
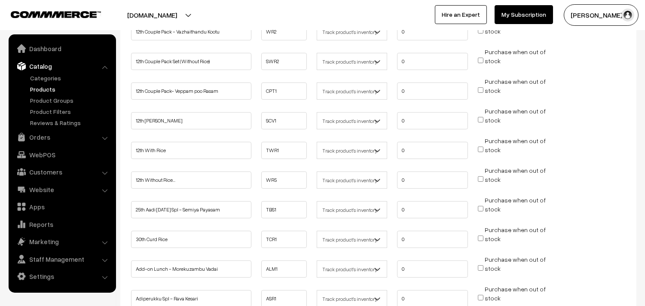
checkbox input "true"
click at [482, 176] on input "Purchase when out of stock" at bounding box center [481, 179] width 6 height 6
checkbox input "true"
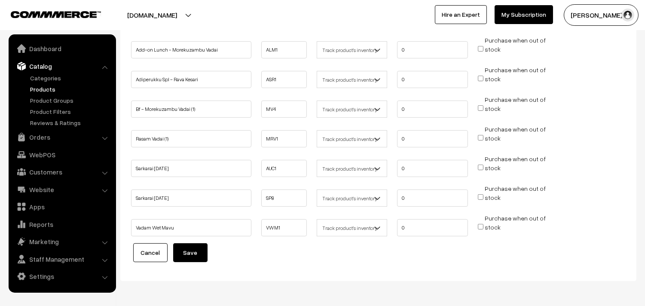
scroll to position [581, 0]
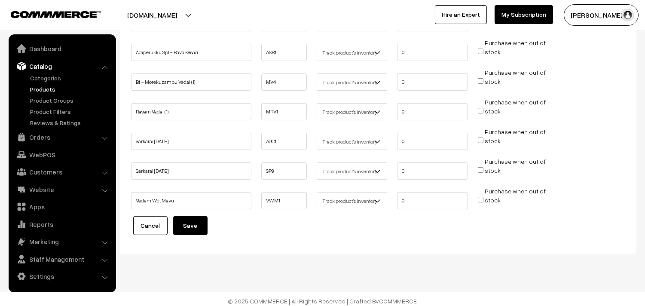
click at [188, 226] on button "Save" at bounding box center [190, 225] width 34 height 19
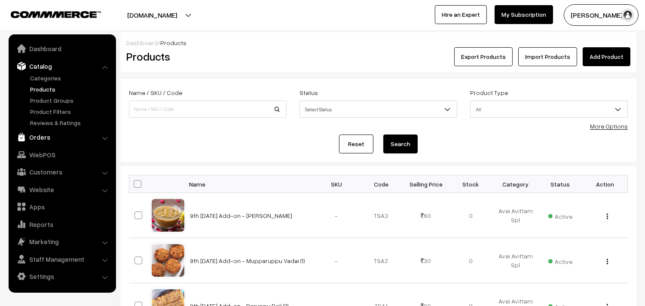
click at [42, 136] on link "Orders" at bounding box center [62, 136] width 102 height 15
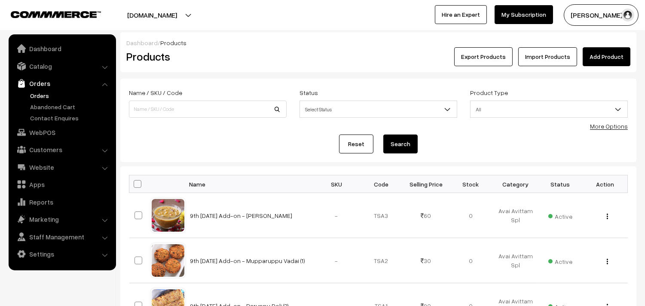
click at [44, 99] on link "Orders" at bounding box center [70, 95] width 85 height 9
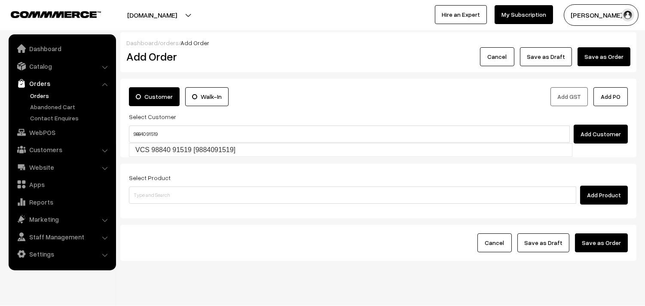
click at [153, 148] on link "VCS 98840 91519 [9884091519]" at bounding box center [350, 150] width 443 height 13
type input "98840 91519"
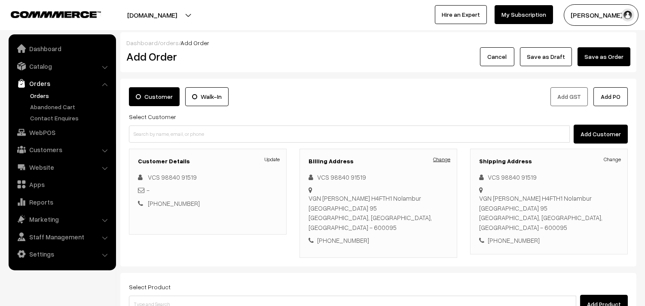
click at [440, 160] on link "Change" at bounding box center [441, 160] width 17 height 8
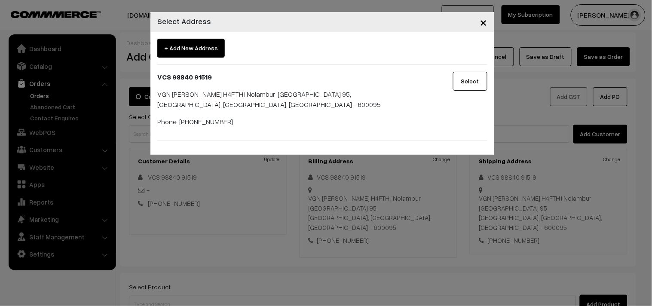
drag, startPoint x: 485, startPoint y: 23, endPoint x: 467, endPoint y: 60, distance: 41.4
click at [484, 22] on span "×" at bounding box center [483, 22] width 7 height 16
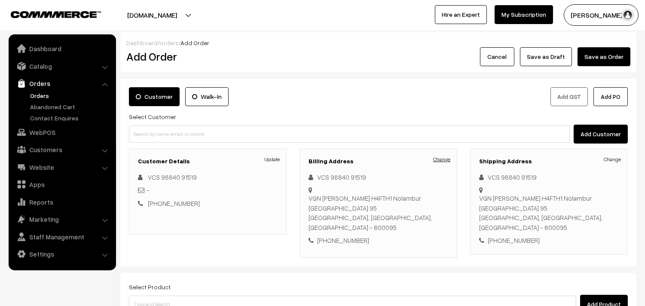
click at [446, 161] on link "Change" at bounding box center [441, 160] width 17 height 8
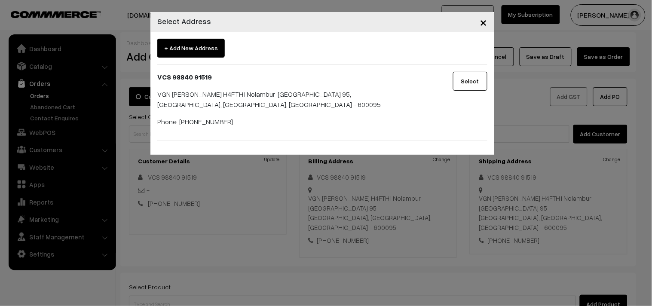
click at [178, 49] on span "+ Add New Address" at bounding box center [191, 48] width 68 height 19
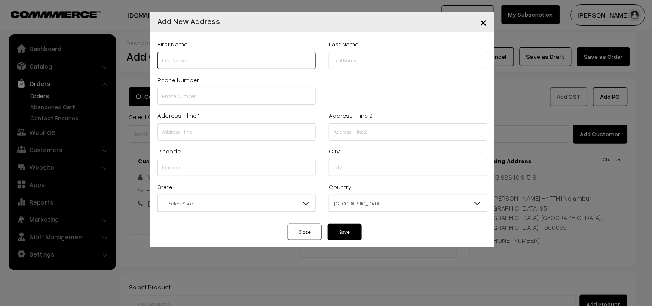
drag, startPoint x: 194, startPoint y: 62, endPoint x: 189, endPoint y: 61, distance: 4.5
click at [194, 62] on input "text" at bounding box center [236, 60] width 159 height 17
click at [185, 59] on input "text" at bounding box center [236, 60] width 159 height 17
click at [488, 22] on button "×" at bounding box center [483, 22] width 21 height 27
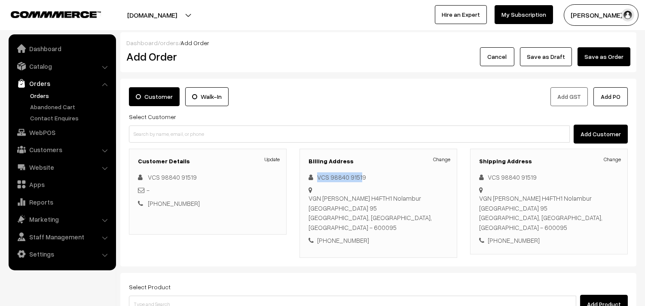
drag, startPoint x: 315, startPoint y: 174, endPoint x: 361, endPoint y: 178, distance: 46.1
click at [361, 178] on div "VCS 98840 91519" at bounding box center [379, 177] width 140 height 10
copy div "VCS 98840 9151"
click at [440, 157] on link "Change" at bounding box center [441, 160] width 17 height 8
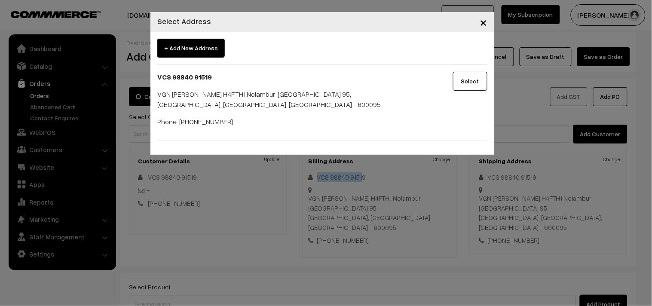
click at [188, 45] on span "+ Add New Address" at bounding box center [191, 48] width 68 height 19
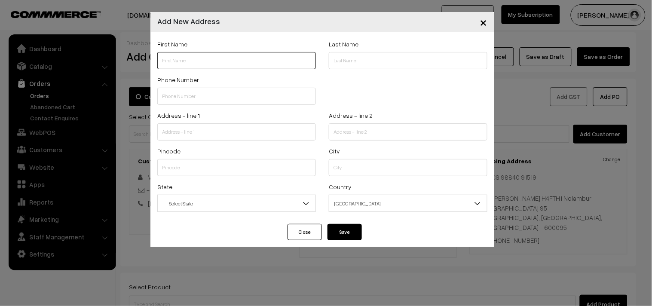
click at [182, 56] on input "text" at bounding box center [236, 60] width 159 height 17
paste input "VCS 98840 9151"
click at [175, 96] on input "text" at bounding box center [236, 96] width 159 height 17
drag, startPoint x: 203, startPoint y: 58, endPoint x: 175, endPoint y: 59, distance: 27.5
click at [175, 59] on input "VCS 98840 9151" at bounding box center [236, 60] width 159 height 17
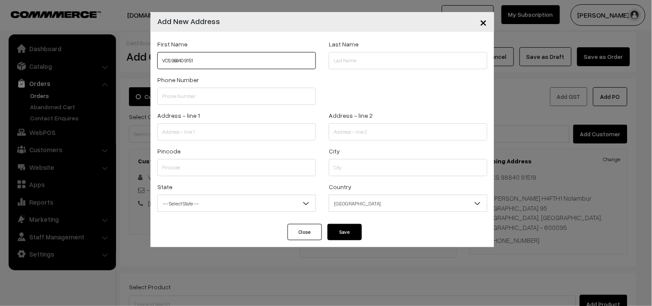
click at [242, 65] on input "VCS 98840 9151" at bounding box center [236, 60] width 159 height 17
click at [231, 63] on input "VCS 98840 9151" at bounding box center [236, 60] width 159 height 17
click at [172, 58] on input "VCS 98840 91519" at bounding box center [236, 60] width 159 height 17
type input "VCS 98840 91519"
click at [182, 95] on input "text" at bounding box center [236, 96] width 159 height 17
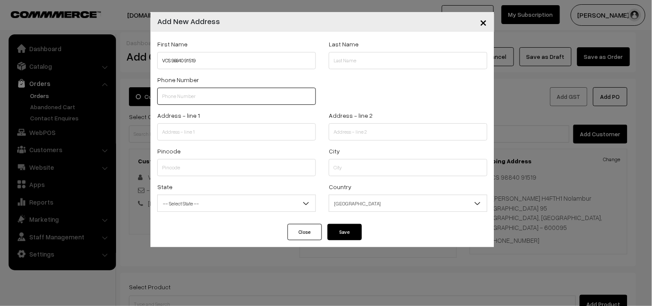
paste input "98840 915"
type input "988409151"
click at [353, 229] on button "Save" at bounding box center [345, 232] width 34 height 16
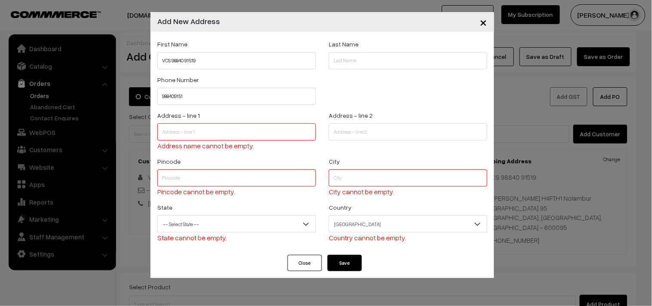
click at [480, 28] on span "×" at bounding box center [483, 22] width 7 height 16
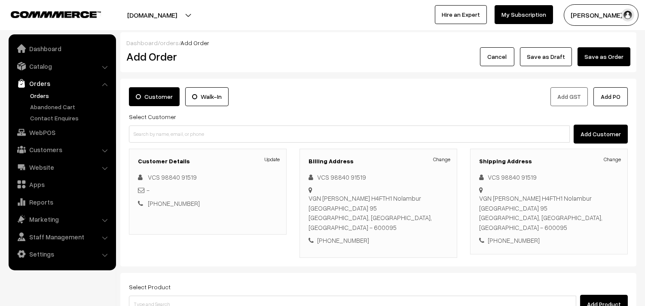
click at [37, 95] on link "Orders" at bounding box center [70, 95] width 85 height 9
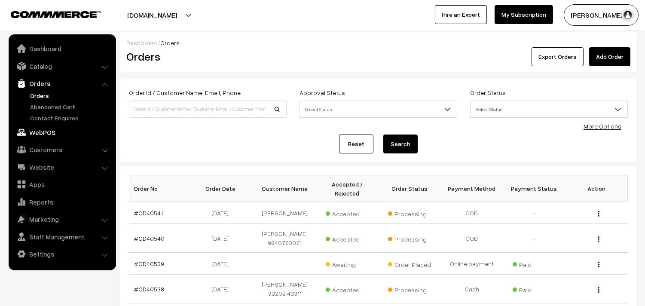
click at [47, 130] on link "WebPOS" at bounding box center [62, 132] width 102 height 15
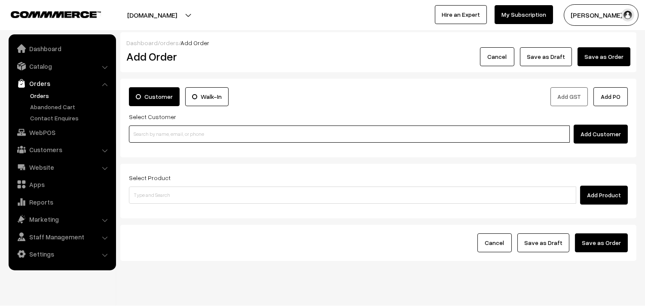
paste input "94861 00223"
click at [162, 132] on input at bounding box center [349, 134] width 441 height 17
click at [147, 130] on input "94861 00223" at bounding box center [349, 134] width 441 height 17
type input "9486100223"
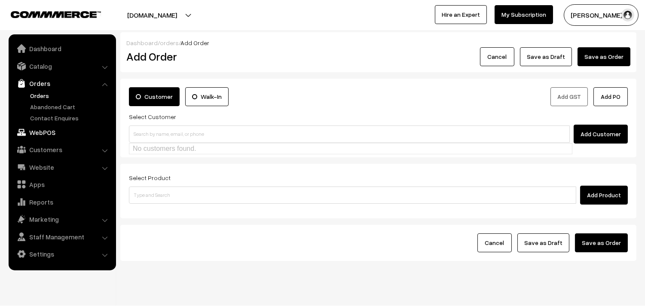
click at [44, 131] on link "WebPOS" at bounding box center [62, 132] width 102 height 15
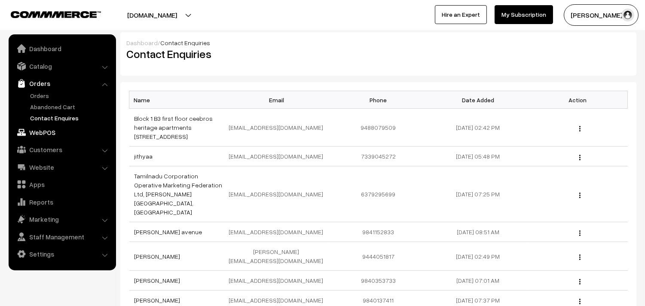
click at [43, 130] on link "WebPOS" at bounding box center [62, 132] width 102 height 15
click at [45, 129] on link "WebPOS" at bounding box center [62, 132] width 102 height 15
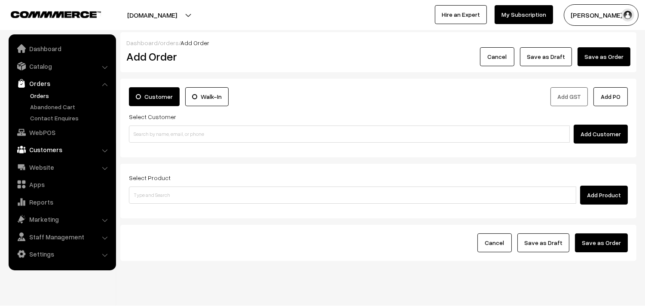
click at [47, 148] on link "Customers" at bounding box center [62, 149] width 102 height 15
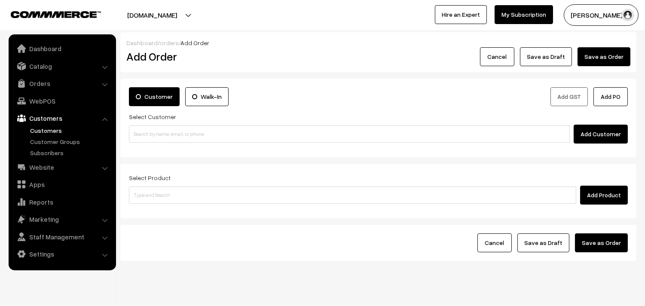
click at [53, 128] on link "Customers" at bounding box center [70, 130] width 85 height 9
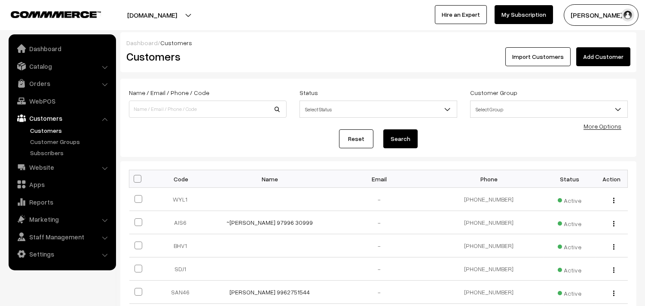
drag, startPoint x: 590, startPoint y: 59, endPoint x: 573, endPoint y: 59, distance: 16.8
click at [589, 59] on link "Add Customer" at bounding box center [604, 56] width 54 height 19
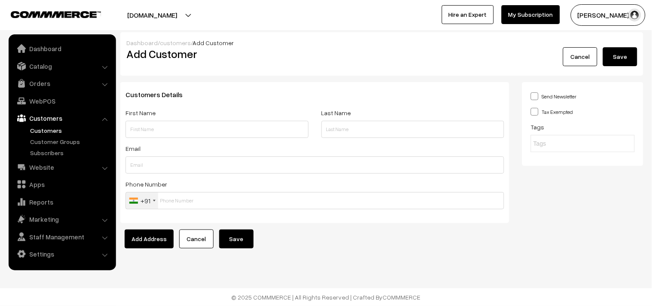
click at [149, 132] on input "text" at bounding box center [217, 129] width 183 height 17
click at [149, 131] on input "text" at bounding box center [217, 129] width 183 height 17
type input "Malliga 94861 00223"
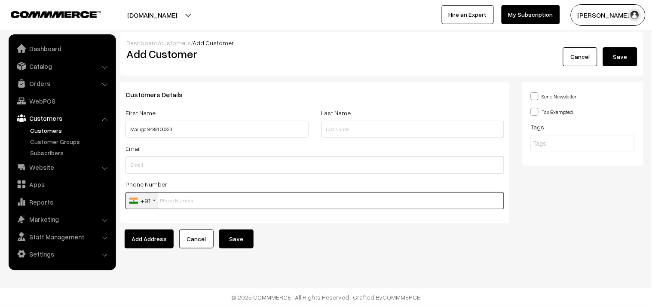
drag, startPoint x: 172, startPoint y: 198, endPoint x: 273, endPoint y: 221, distance: 102.7
click at [178, 198] on input "text" at bounding box center [315, 200] width 379 height 17
paste input "94861 0022"
type input "9486100223"
click at [239, 234] on button "Save" at bounding box center [236, 239] width 34 height 19
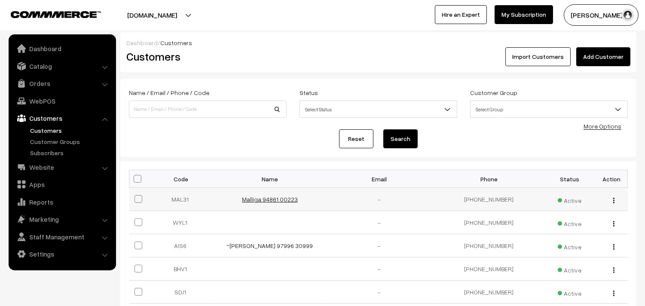
click at [269, 198] on link "Malliga 94861 00223" at bounding box center [270, 199] width 56 height 7
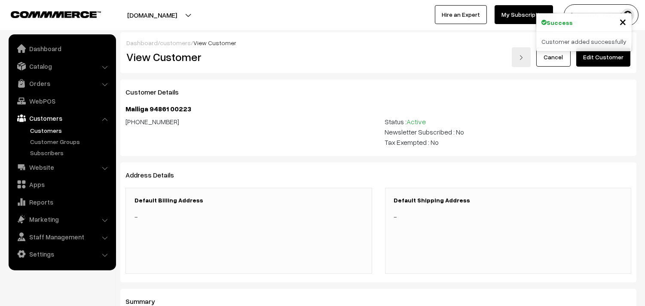
click at [609, 65] on link "Edit Customer" at bounding box center [604, 57] width 54 height 19
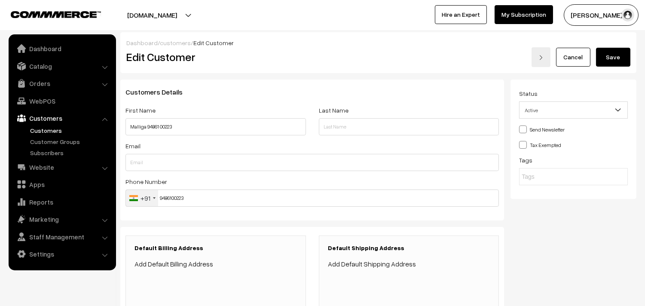
click at [191, 255] on div "Default Billing Address Add Default Billing Address" at bounding box center [216, 257] width 163 height 25
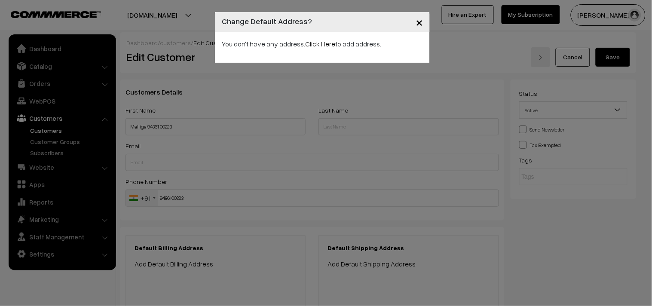
click at [199, 262] on div "× Change Default Address? You don't have any address. Click Here to add address." at bounding box center [326, 153] width 652 height 306
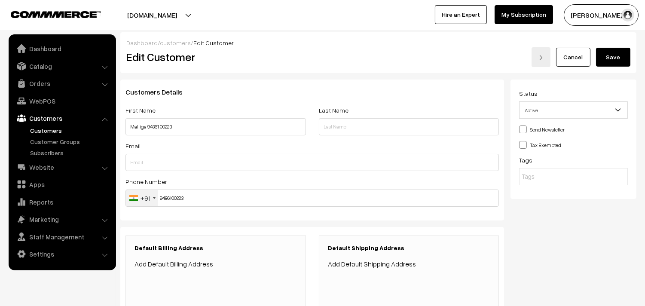
click at [191, 270] on div "Default Billing Address Add Default Billing Address" at bounding box center [216, 279] width 181 height 86
click at [201, 258] on div "Default Billing Address Add Default Billing Address" at bounding box center [216, 257] width 163 height 25
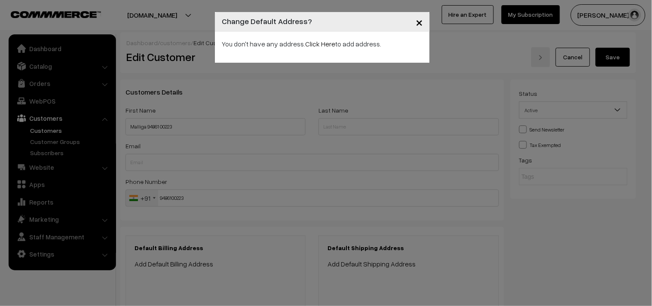
click at [200, 259] on div "× Change Default Address? You don't have any address. Click Here to add address." at bounding box center [326, 153] width 652 height 306
click at [312, 47] on link "Click Here" at bounding box center [320, 44] width 30 height 9
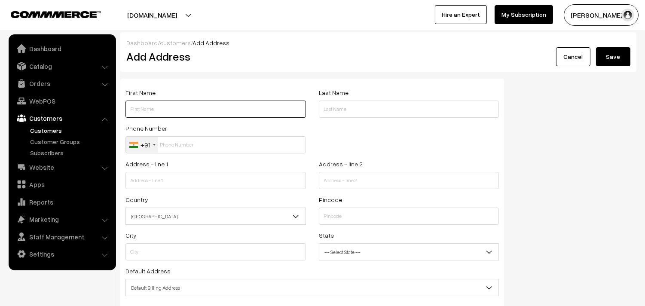
click at [177, 110] on input "text" at bounding box center [216, 109] width 181 height 17
paste input "94861 00223"
type input "Malliga 94861 00223"
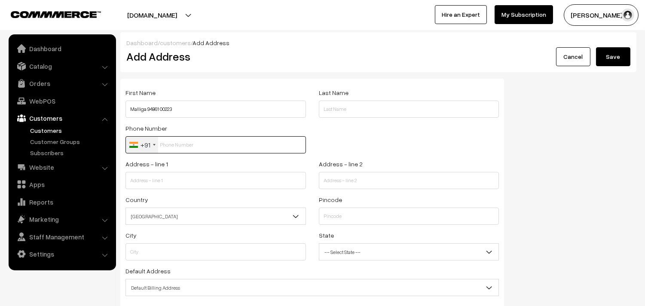
click at [200, 145] on input "text" at bounding box center [216, 144] width 181 height 17
paste input "94861 0022"
type input "9486100223"
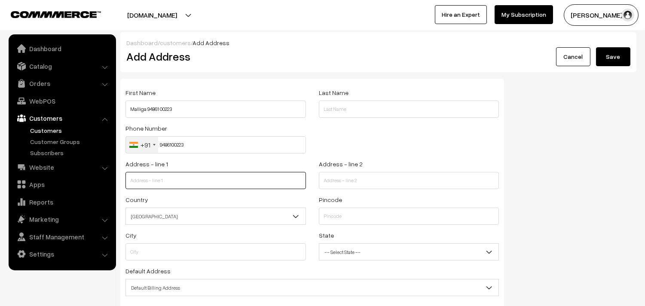
click at [156, 183] on input "text" at bounding box center [216, 180] width 181 height 17
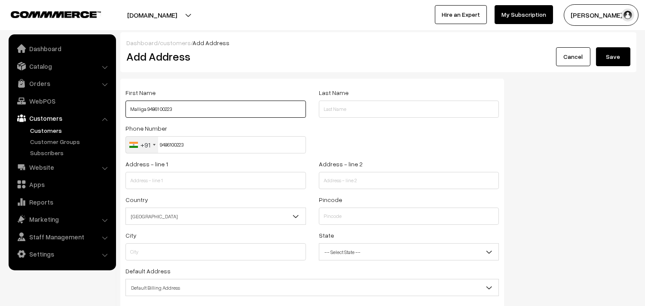
drag, startPoint x: 144, startPoint y: 108, endPoint x: 114, endPoint y: 108, distance: 31.0
click at [114, 108] on body "Thank you for showing interest. Our team will call you shortly. Close annamfood…" at bounding box center [322, 196] width 645 height 393
type input "[PERSON_NAME] 94861 00223"
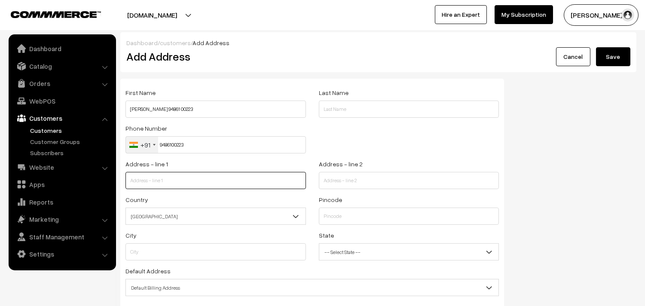
click at [186, 178] on input "text" at bounding box center [216, 180] width 181 height 17
click at [156, 175] on input "text" at bounding box center [216, 180] width 181 height 17
type input "80/85, T.P. Koil Street,"
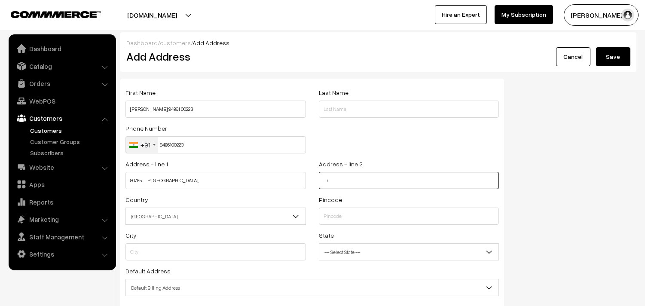
type input "T"
type input "triplicane"
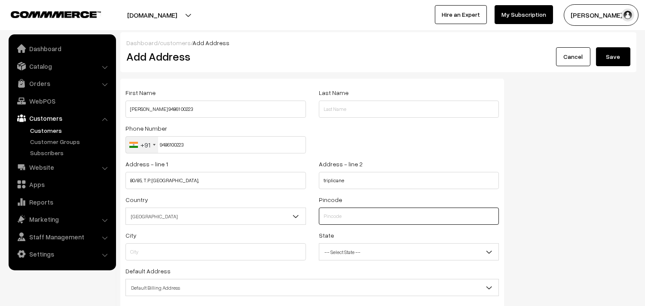
click at [328, 216] on input "text" at bounding box center [409, 216] width 181 height 17
type input "600005"
type input "Chennai"
select select "[GEOGRAPHIC_DATA]"
type input "600005"
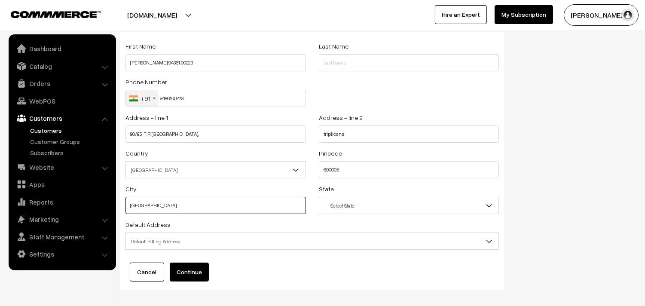
scroll to position [48, 0]
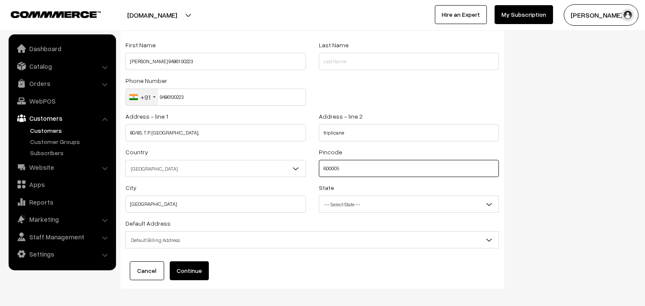
click at [334, 169] on input "600005" at bounding box center [409, 168] width 181 height 17
click at [169, 238] on span "Default Billing Address" at bounding box center [312, 240] width 373 height 15
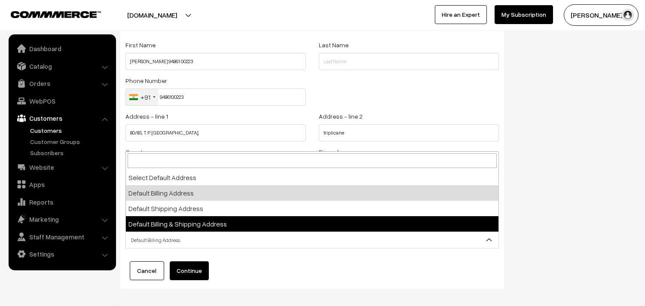
select select "3"
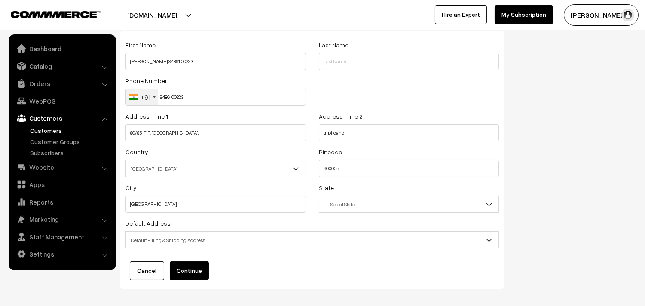
click at [186, 271] on button "Continue" at bounding box center [189, 270] width 39 height 19
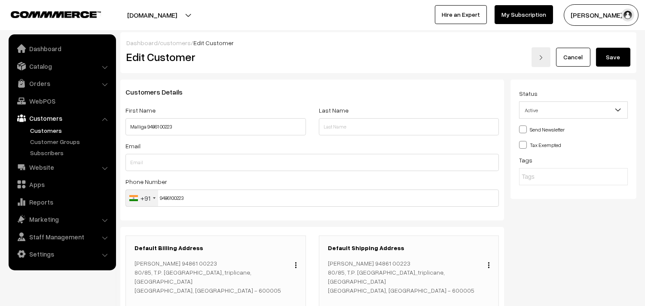
click at [605, 62] on button "Save" at bounding box center [613, 57] width 34 height 19
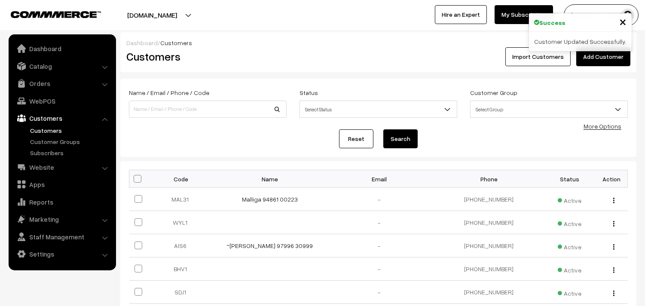
click at [36, 98] on link "WebPOS" at bounding box center [62, 100] width 102 height 15
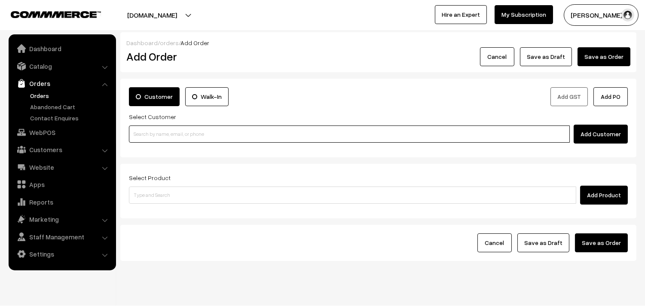
click at [179, 139] on input at bounding box center [349, 134] width 441 height 17
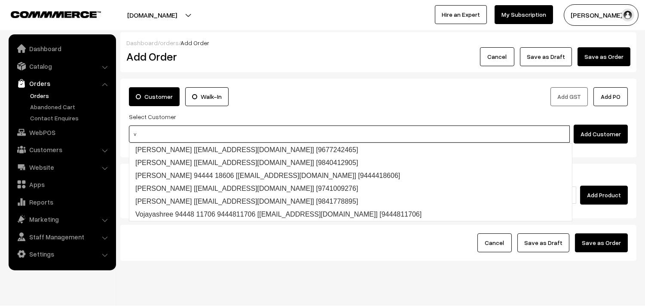
paste input "94861 00223"
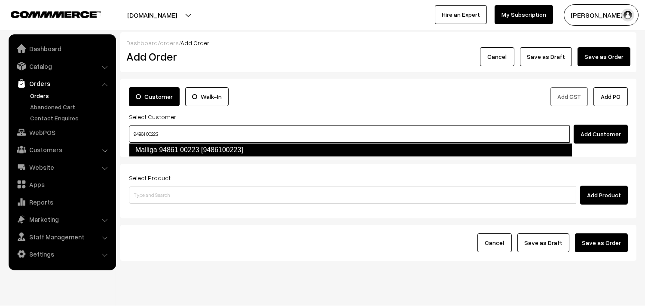
click at [164, 148] on link "Malliga 94861 00223 [9486100223]" at bounding box center [351, 150] width 444 height 14
type input "94861 00223"
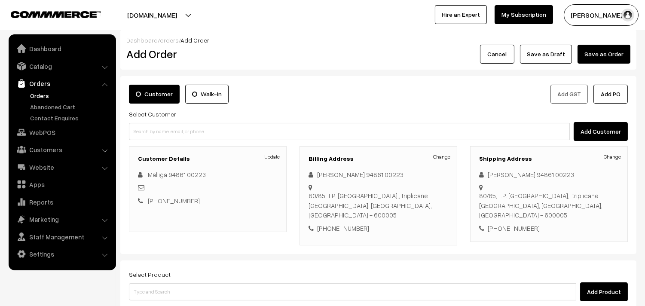
scroll to position [104, 0]
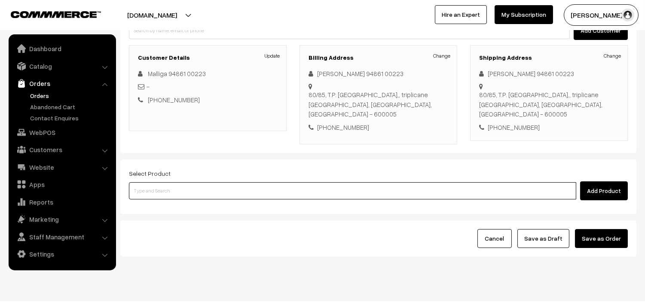
click at [183, 182] on input at bounding box center [353, 190] width 448 height 17
type input "w"
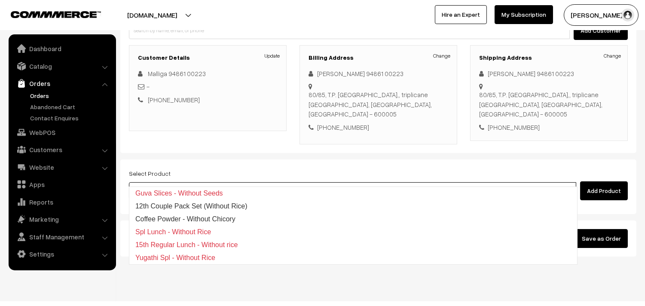
click at [171, 182] on input "without" at bounding box center [353, 190] width 448 height 17
type input "12th wi"
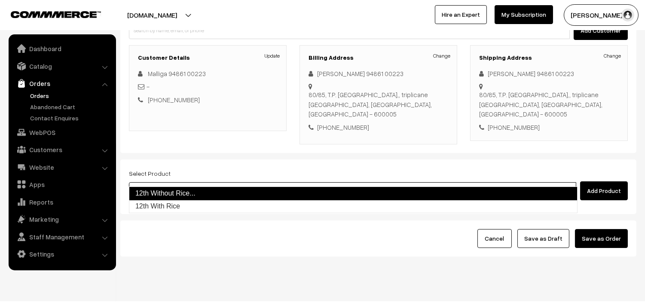
click at [166, 188] on link "12th Without Rice..." at bounding box center [353, 194] width 449 height 14
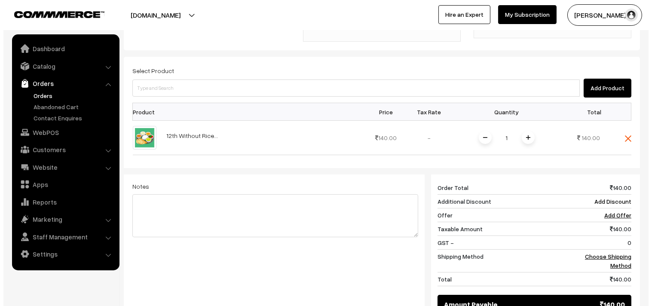
scroll to position [313, 0]
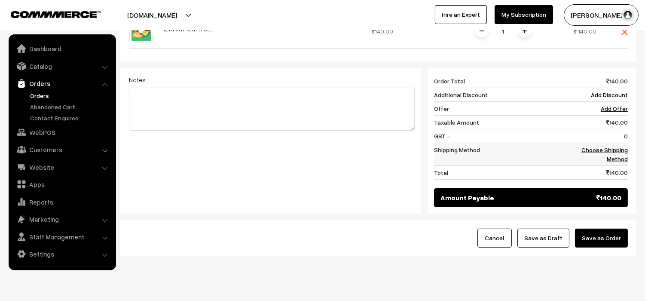
click at [601, 146] on link "Choose Shipping Method" at bounding box center [605, 154] width 46 height 16
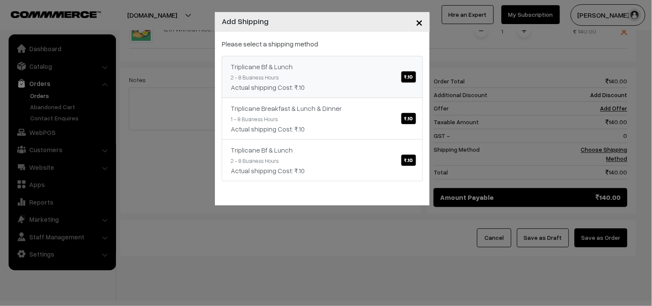
click at [413, 67] on div "Triplicane Bf & Lunch ₹.10" at bounding box center [322, 66] width 183 height 10
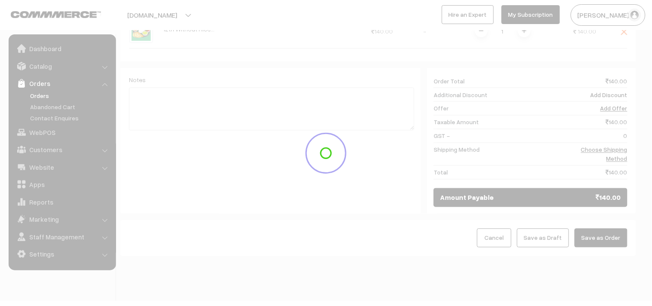
scroll to position [304, 0]
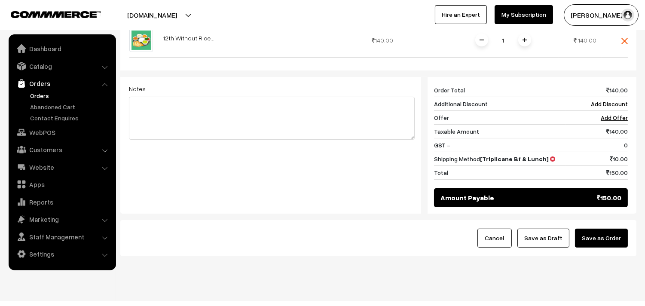
click at [612, 229] on button "Save as Order" at bounding box center [601, 238] width 53 height 19
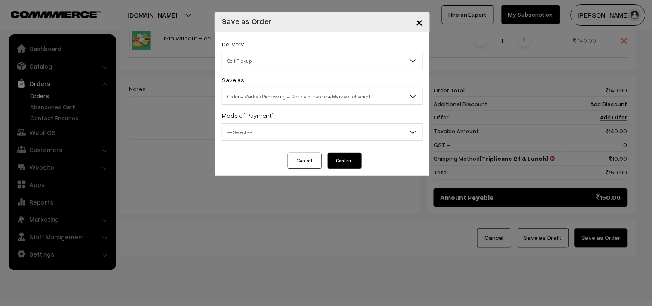
click at [286, 63] on span "Self Pickup" at bounding box center [322, 60] width 200 height 15
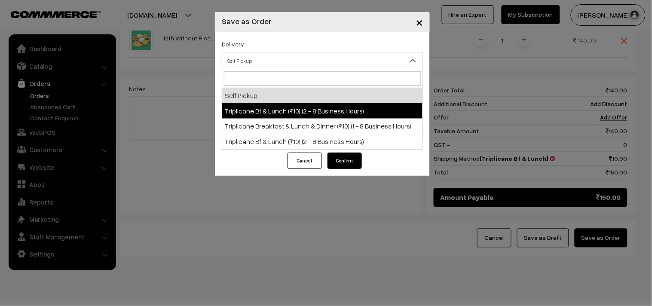
drag, startPoint x: 280, startPoint y: 106, endPoint x: 287, endPoint y: 108, distance: 7.1
select select "TO1"
select select "3"
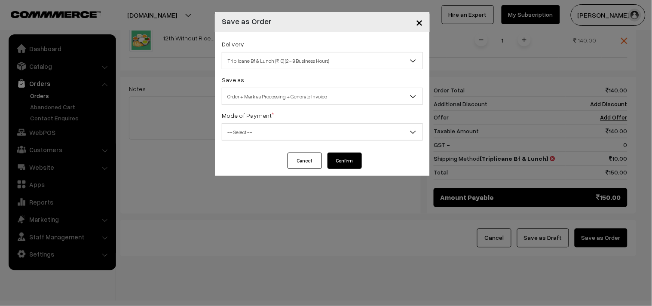
click at [321, 101] on span "Order + Mark as Processing + Generate Invoice" at bounding box center [322, 96] width 200 height 15
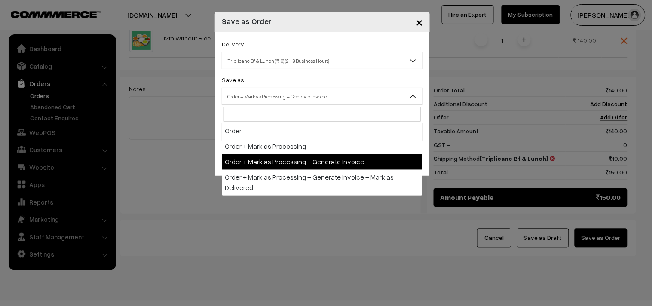
drag, startPoint x: 323, startPoint y: 157, endPoint x: 271, endPoint y: 126, distance: 60.9
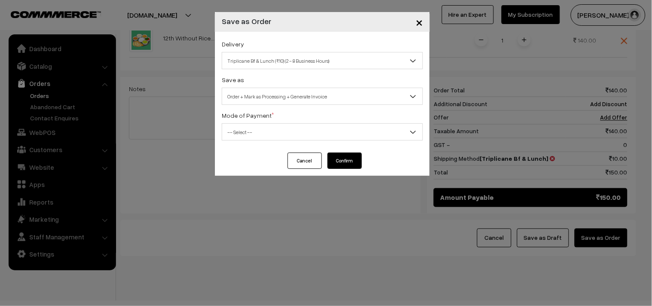
click at [269, 125] on span "-- Select --" at bounding box center [322, 132] width 200 height 15
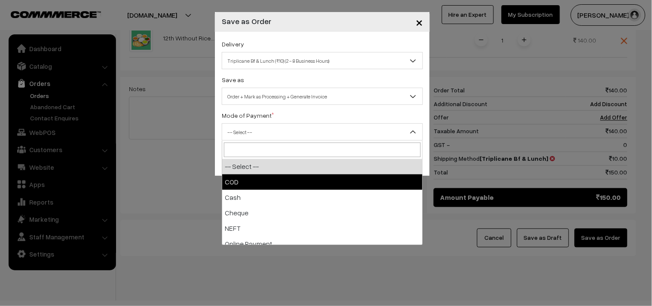
drag, startPoint x: 250, startPoint y: 179, endPoint x: 369, endPoint y: 175, distance: 118.8
select select "1"
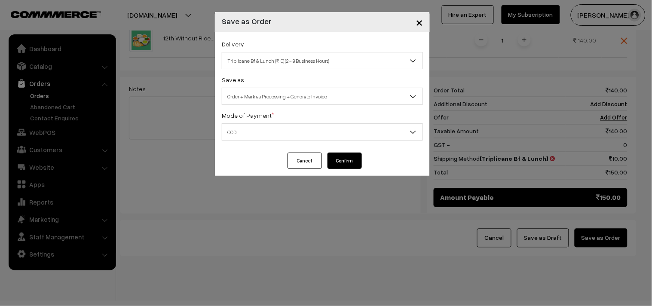
click at [344, 154] on button "Confirm" at bounding box center [345, 161] width 34 height 16
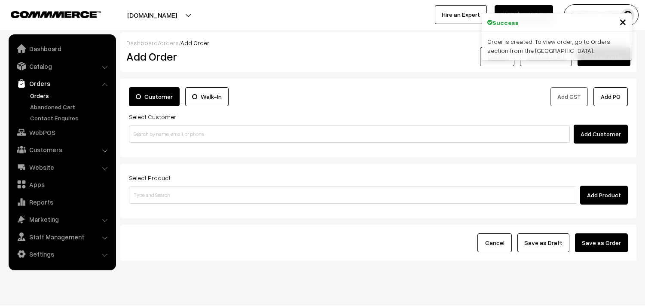
click at [44, 96] on link "Orders" at bounding box center [70, 95] width 85 height 9
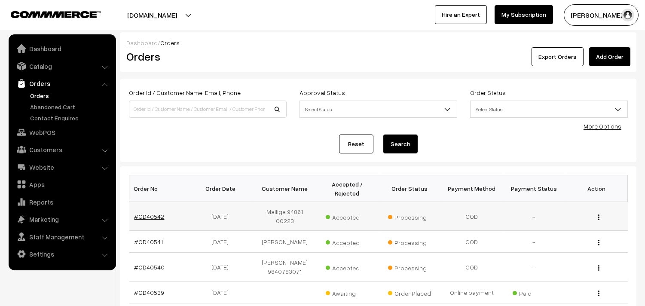
click at [147, 215] on link "#OD40542" at bounding box center [150, 216] width 30 height 7
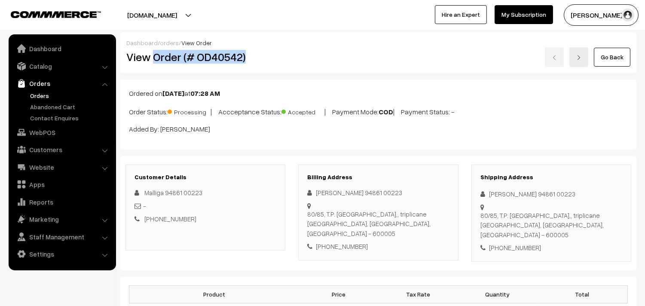
click at [287, 63] on div "View Order (# OD40542)" at bounding box center [206, 57] width 172 height 20
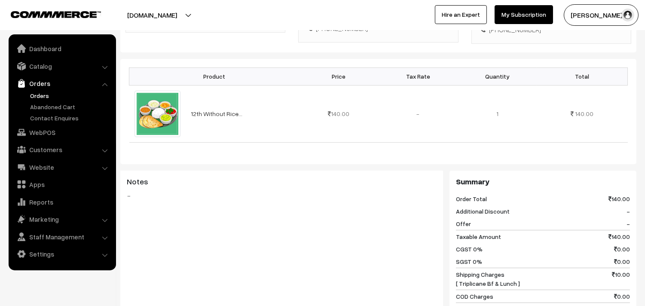
scroll to position [286, 0]
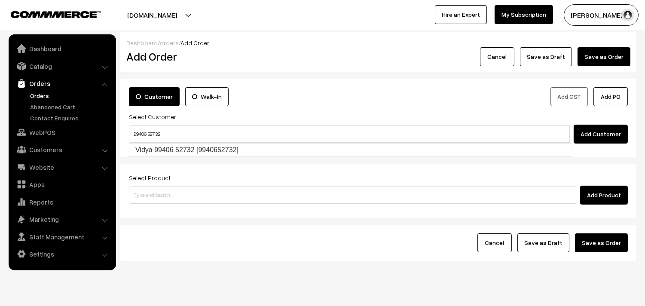
click at [148, 143] on ul "Vidya 99406 52732 [9940652732]" at bounding box center [351, 150] width 444 height 14
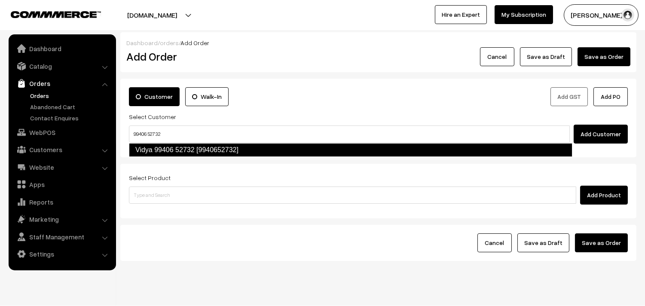
drag, startPoint x: 177, startPoint y: 149, endPoint x: 181, endPoint y: 151, distance: 4.6
click at [177, 149] on link "Vidya 99406 52732 [9940652732]" at bounding box center [351, 150] width 444 height 14
type input "99406 52732"
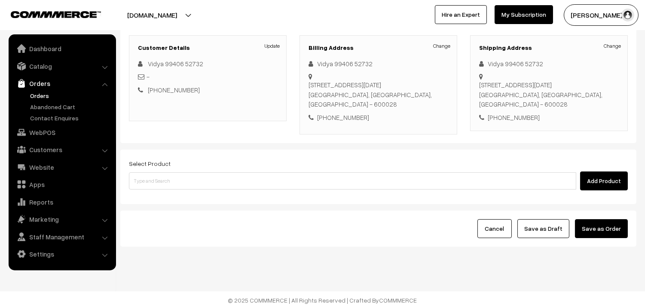
scroll to position [117, 0]
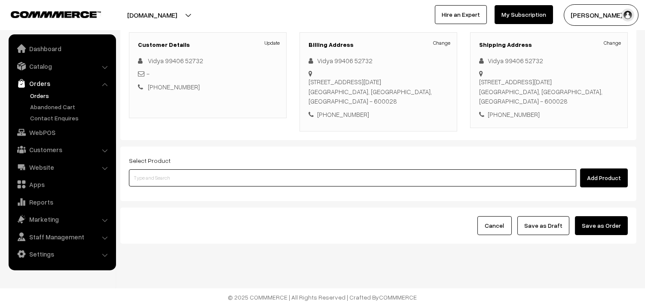
click at [169, 184] on input at bounding box center [353, 177] width 448 height 17
type input "idly"
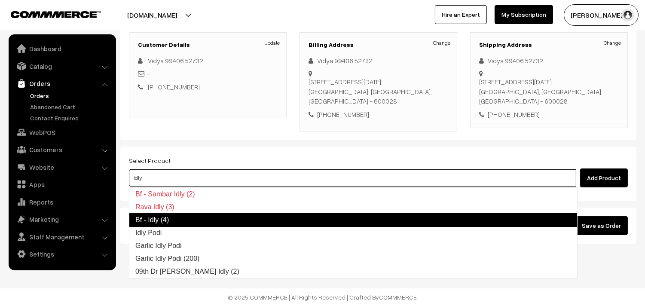
click at [167, 215] on link "Bf - Idly (4)" at bounding box center [353, 220] width 449 height 14
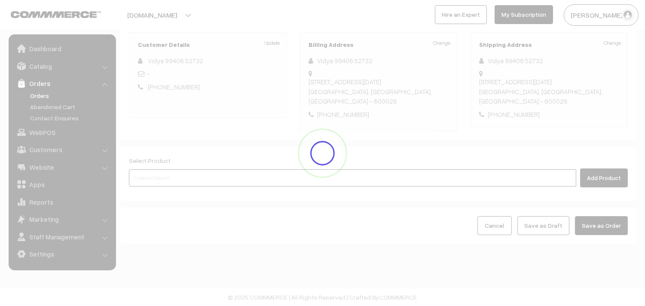
click at [166, 179] on input at bounding box center [353, 177] width 448 height 17
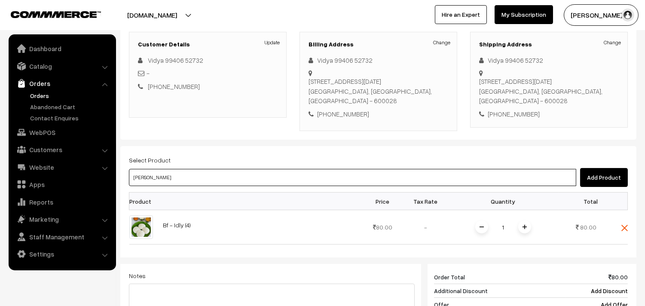
type input "vadai"
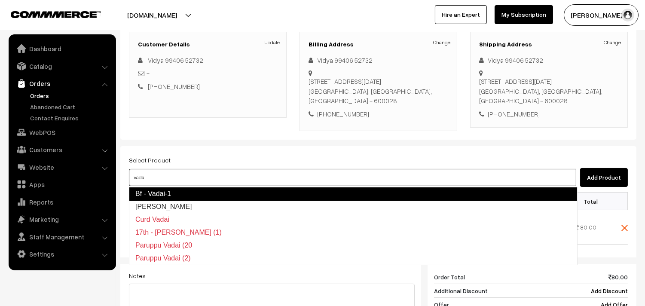
click at [164, 193] on link "Bf - Vadai-1" at bounding box center [353, 194] width 449 height 14
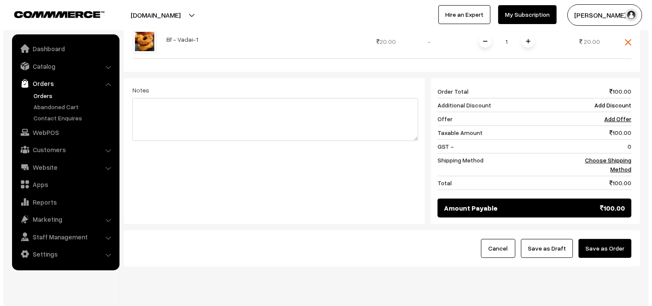
scroll to position [356, 0]
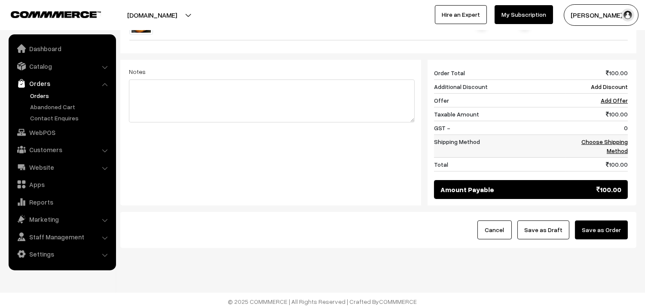
click at [617, 147] on link "Choose Shipping Method" at bounding box center [605, 146] width 46 height 16
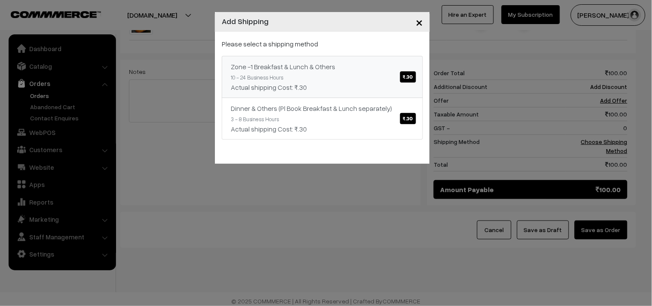
click at [396, 72] on link "Zone -1 Breakfast & Lunch & Others ₹.30 10 - 24 Business Hours Actual shipping …" at bounding box center [322, 77] width 201 height 42
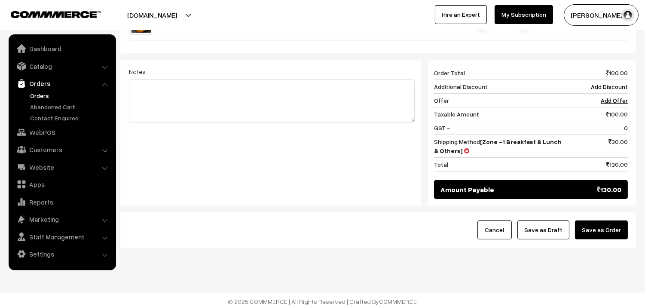
click at [605, 235] on button "Save as Order" at bounding box center [601, 230] width 53 height 19
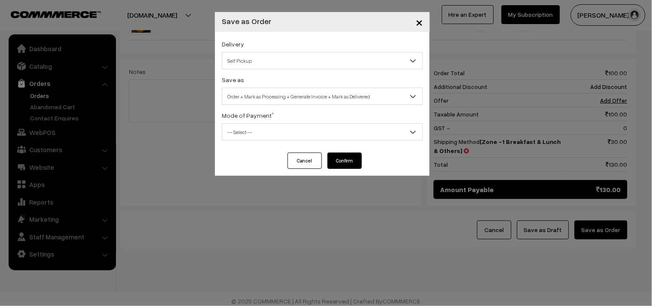
drag, startPoint x: 277, startPoint y: 49, endPoint x: 276, endPoint y: 61, distance: 12.1
click at [276, 52] on div "Delivery Self Pickup Zone -1 Breakfast & Lunch & Others (₹30) (10 - 24 Business…" at bounding box center [322, 54] width 201 height 31
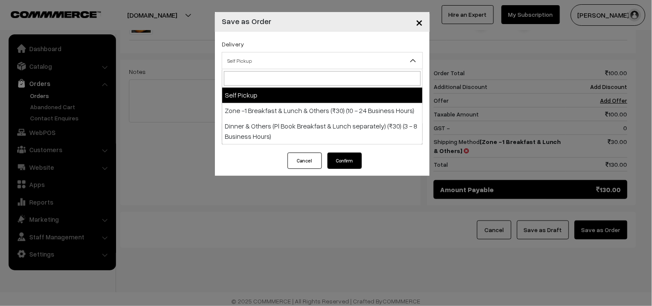
click at [276, 61] on span "Self Pickup" at bounding box center [322, 60] width 200 height 15
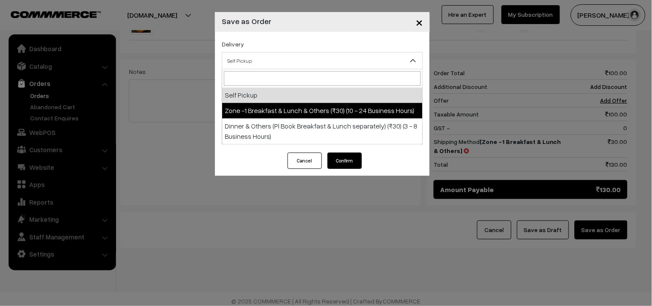
select select "ZON1"
select select "3"
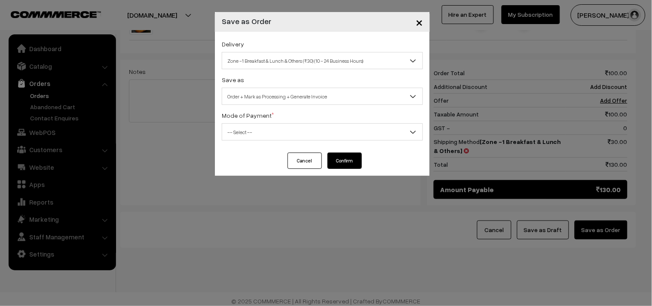
click at [291, 97] on span "Order + Mark as Processing + Generate Invoice" at bounding box center [322, 96] width 200 height 15
click at [252, 126] on span "-- Select --" at bounding box center [322, 132] width 200 height 15
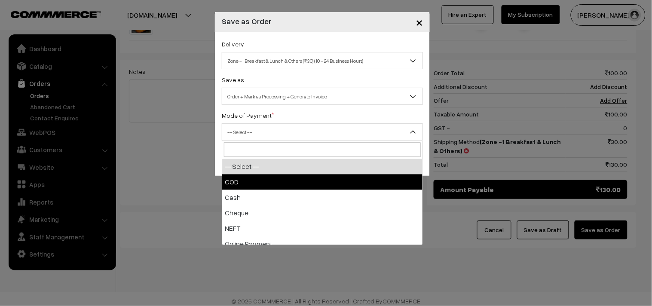
drag, startPoint x: 248, startPoint y: 181, endPoint x: 301, endPoint y: 181, distance: 53.8
select select "1"
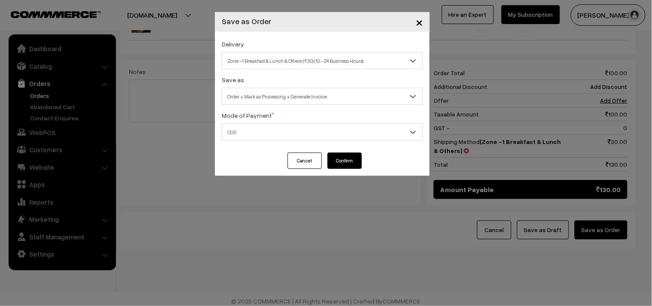
click at [350, 157] on button "Confirm" at bounding box center [345, 161] width 34 height 16
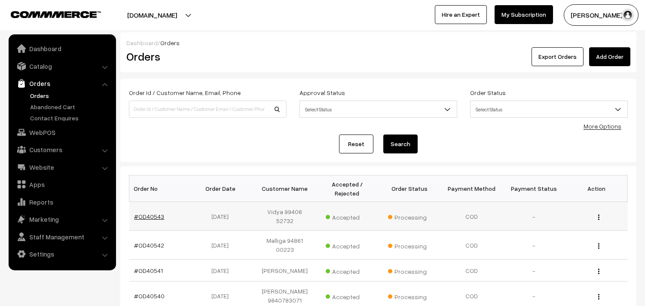
click at [152, 216] on link "#OD40543" at bounding box center [150, 216] width 30 height 7
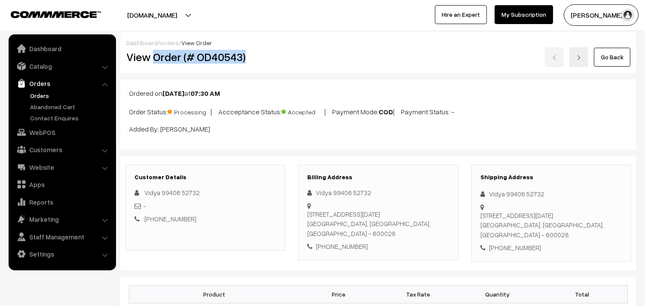
drag, startPoint x: 156, startPoint y: 58, endPoint x: 291, endPoint y: 57, distance: 135.5
click at [291, 57] on div "View Order (# OD40543)" at bounding box center [206, 57] width 172 height 20
copy h2 "Order (# OD40543)"
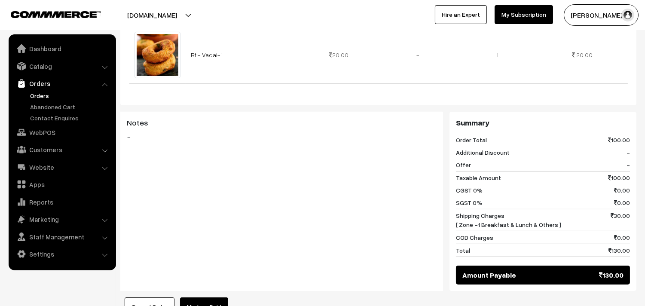
scroll to position [382, 0]
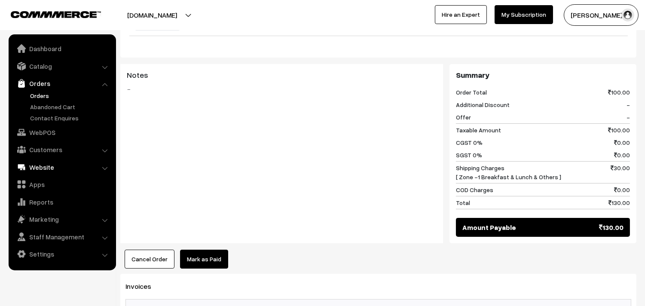
click at [40, 130] on link "WebPOS" at bounding box center [62, 132] width 102 height 15
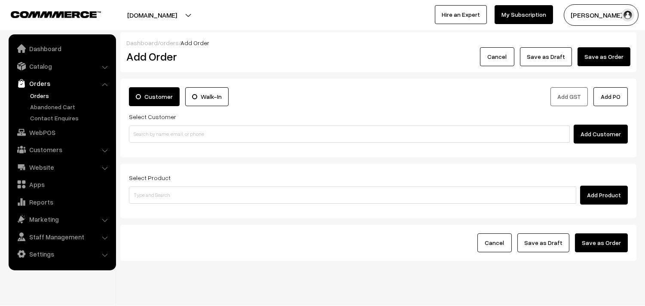
click at [191, 143] on div "Add Customer" at bounding box center [378, 134] width 499 height 19
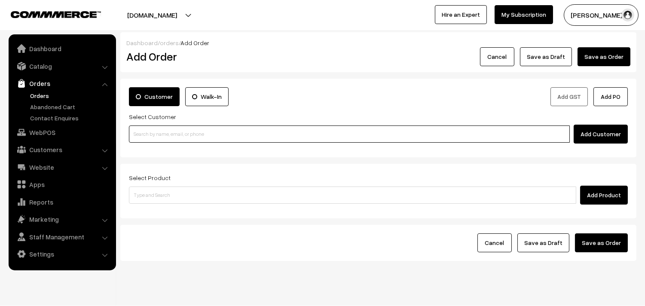
click at [163, 133] on input at bounding box center [349, 134] width 441 height 17
paste input "74011 59931"
click at [144, 130] on input "74011 59931" at bounding box center [349, 134] width 441 height 17
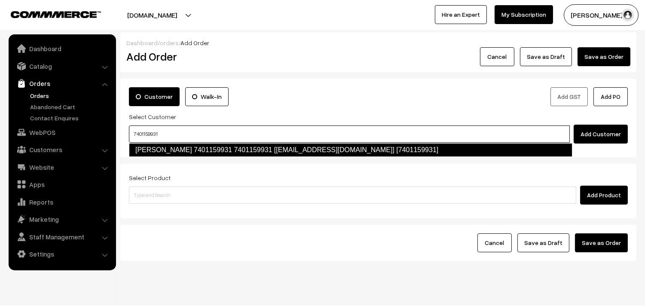
click at [157, 151] on link "Radhai 7401159931 7401159931 [test210@gmail.com] [7401159931]" at bounding box center [351, 150] width 444 height 14
type input "7401159931"
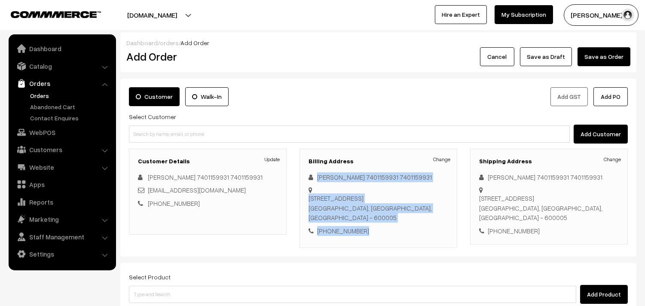
drag, startPoint x: 316, startPoint y: 175, endPoint x: 362, endPoint y: 234, distance: 75.1
click at [370, 232] on div "Change Radhai 7401159931 7401159931 No.9/4, Irusappa Street, Ice House Triplica…" at bounding box center [379, 204] width 140 height 64
copy div "Radhai 7401159931 7401159931 No.9/4, Irusappa Street, Ice House Triplicane, , N…"
click at [43, 132] on link "WebPOS" at bounding box center [62, 132] width 102 height 15
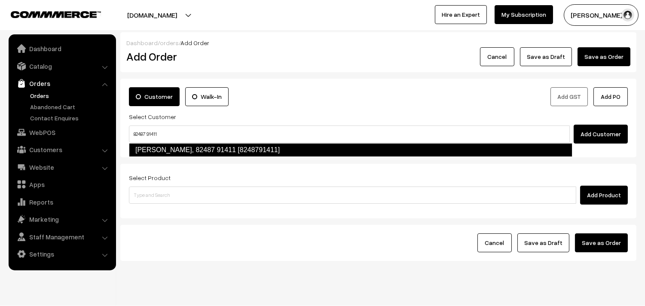
click at [148, 144] on link "[PERSON_NAME], 82487 91411 [8248791411]" at bounding box center [351, 150] width 444 height 14
type input "82487 91411"
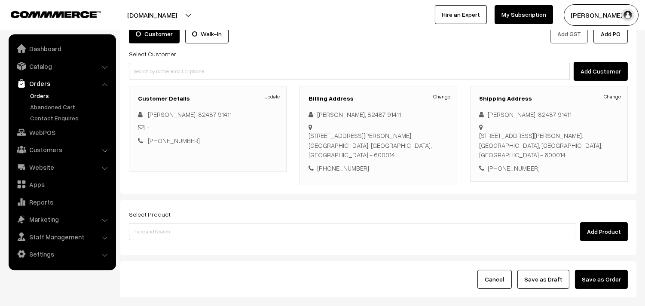
scroll to position [95, 0]
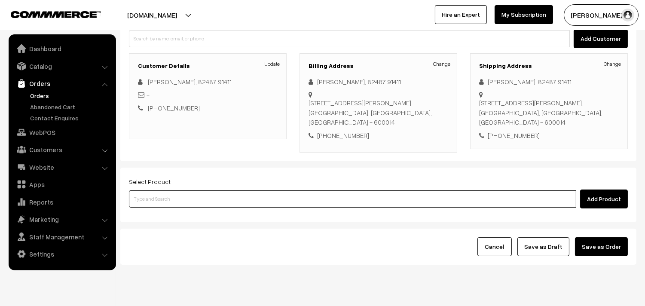
click at [172, 200] on input at bounding box center [353, 199] width 448 height 17
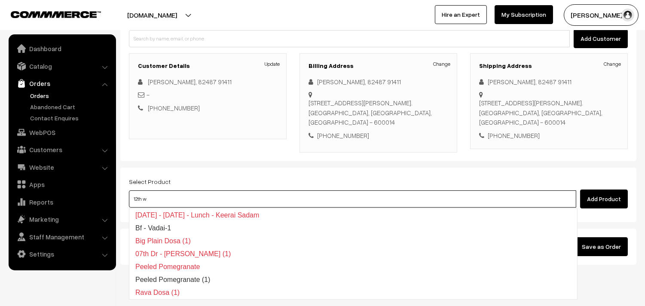
type input "12th wi"
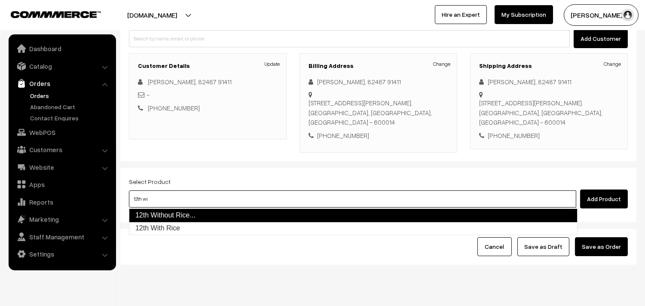
drag, startPoint x: 162, startPoint y: 223, endPoint x: 168, endPoint y: 216, distance: 8.9
click at [162, 224] on link "12th With Rice" at bounding box center [353, 228] width 448 height 13
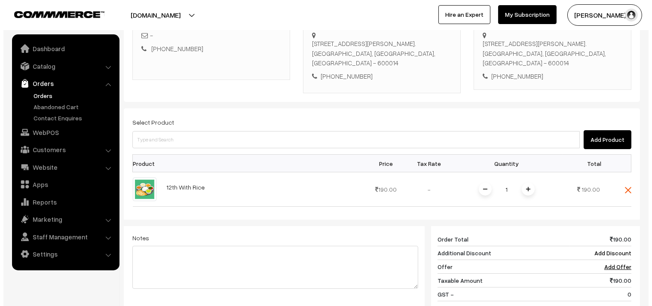
scroll to position [286, 0]
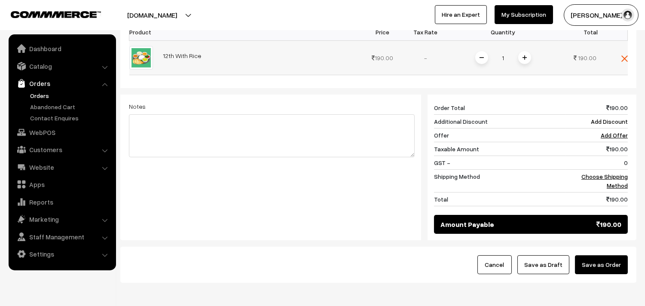
click at [522, 58] on span at bounding box center [525, 57] width 13 height 13
click at [603, 175] on link "Choose Shipping Method" at bounding box center [605, 181] width 46 height 16
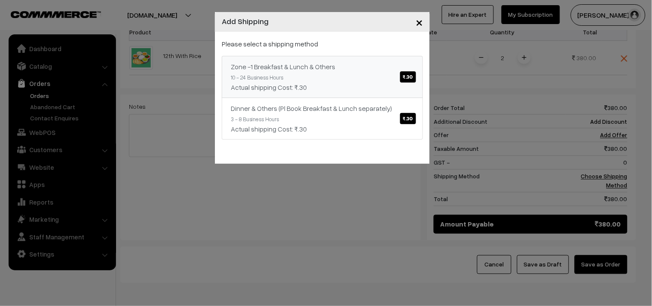
click at [396, 66] on div "Zone -1 Breakfast & Lunch & Others ₹.30" at bounding box center [322, 66] width 183 height 10
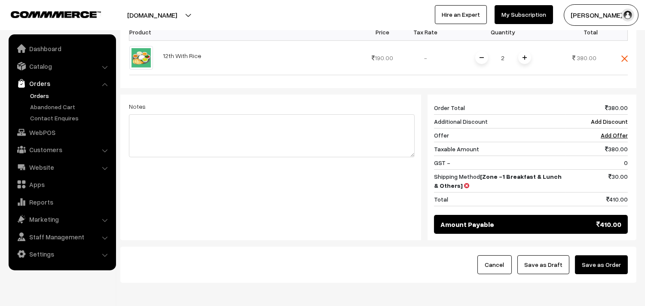
drag, startPoint x: 588, startPoint y: 257, endPoint x: 600, endPoint y: 271, distance: 18.0
click at [594, 264] on button "Save as Order" at bounding box center [601, 264] width 53 height 19
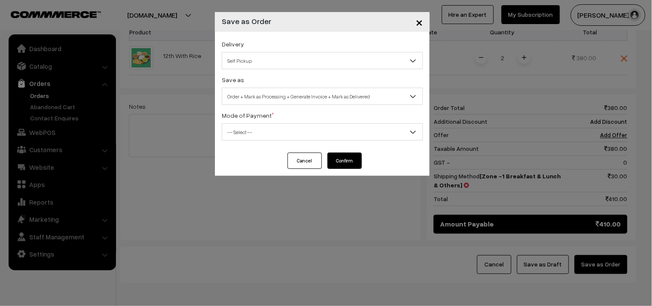
click at [272, 55] on span "Self Pickup" at bounding box center [322, 60] width 200 height 15
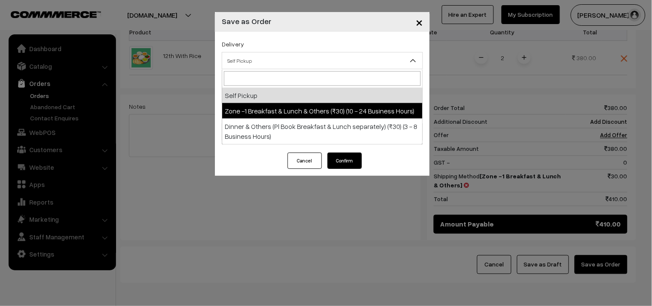
select select "ZON1"
select select "3"
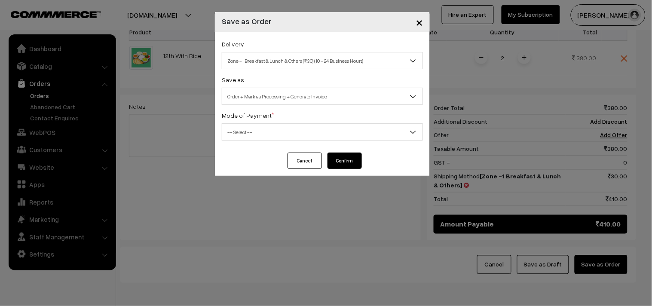
click at [290, 98] on span "Order + Mark as Processing + Generate Invoice" at bounding box center [322, 96] width 200 height 15
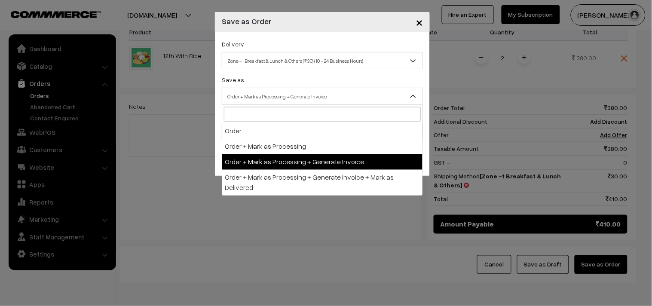
drag, startPoint x: 308, startPoint y: 162, endPoint x: 292, endPoint y: 152, distance: 18.4
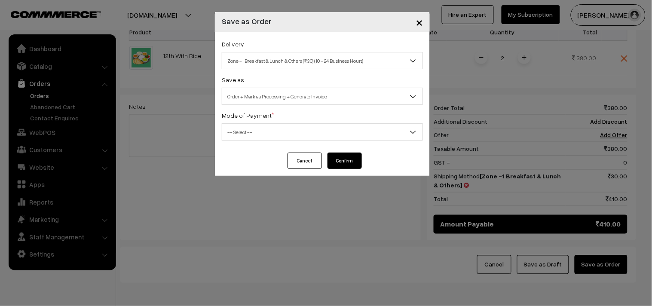
click at [257, 138] on span "-- Select --" at bounding box center [322, 132] width 200 height 15
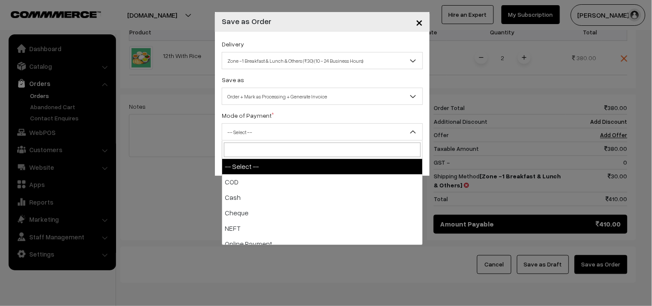
select select "1"
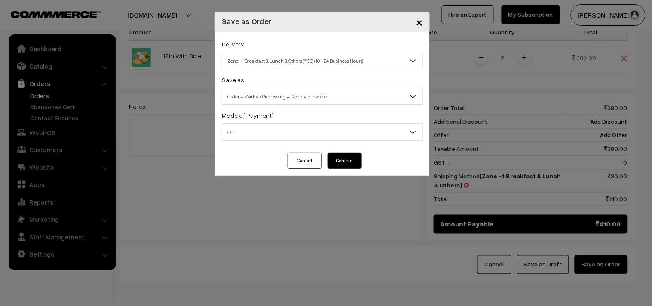
click at [329, 161] on button "Confirm" at bounding box center [345, 161] width 34 height 16
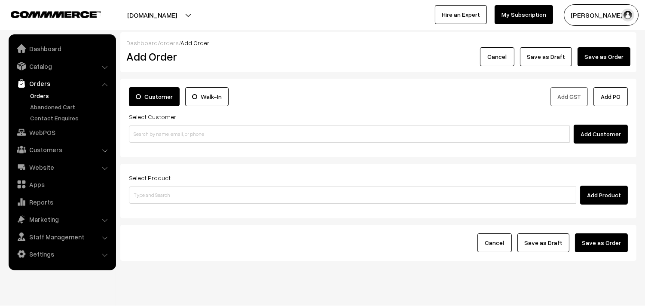
click at [42, 95] on link "Orders" at bounding box center [70, 95] width 85 height 9
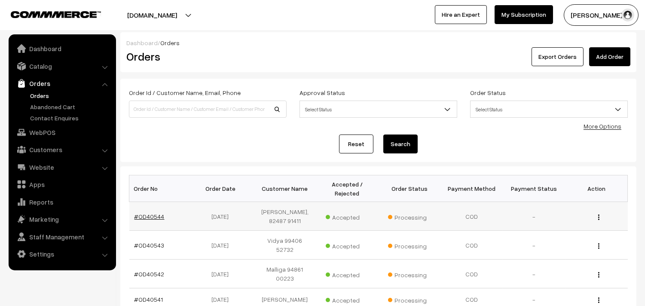
click at [151, 220] on link "#OD40544" at bounding box center [150, 216] width 30 height 7
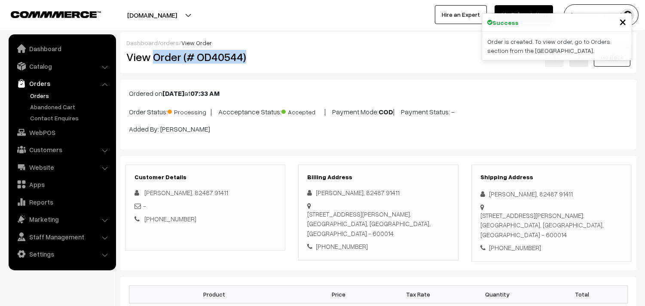
click at [259, 69] on div "Dashboard / orders / View Order View Order (# OD40544) Go Back" at bounding box center [378, 52] width 516 height 41
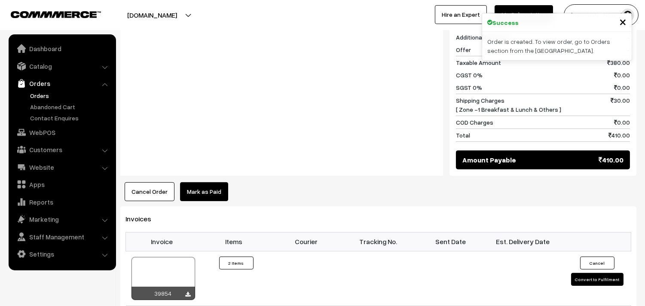
scroll to position [478, 0]
